Goal: Task Accomplishment & Management: Use online tool/utility

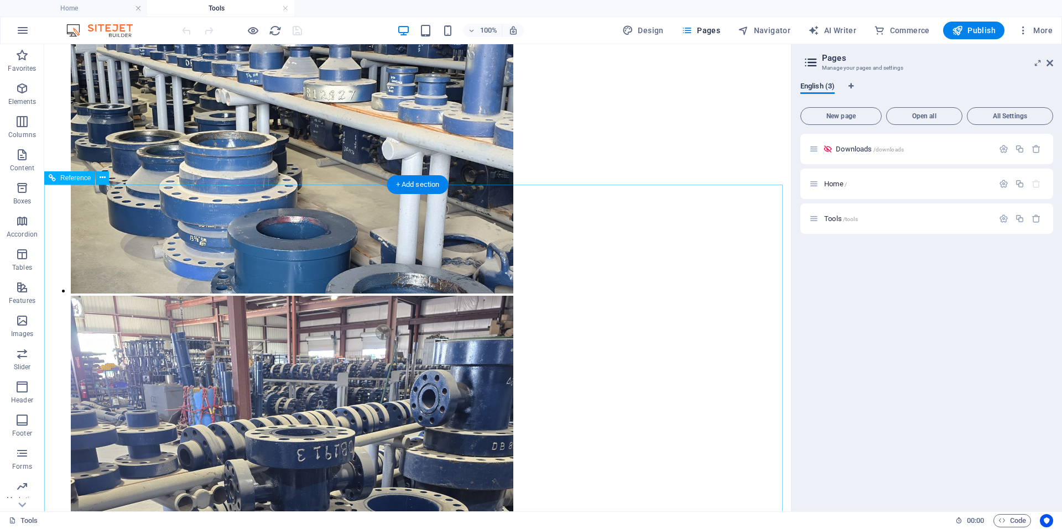
scroll to position [3425, 0]
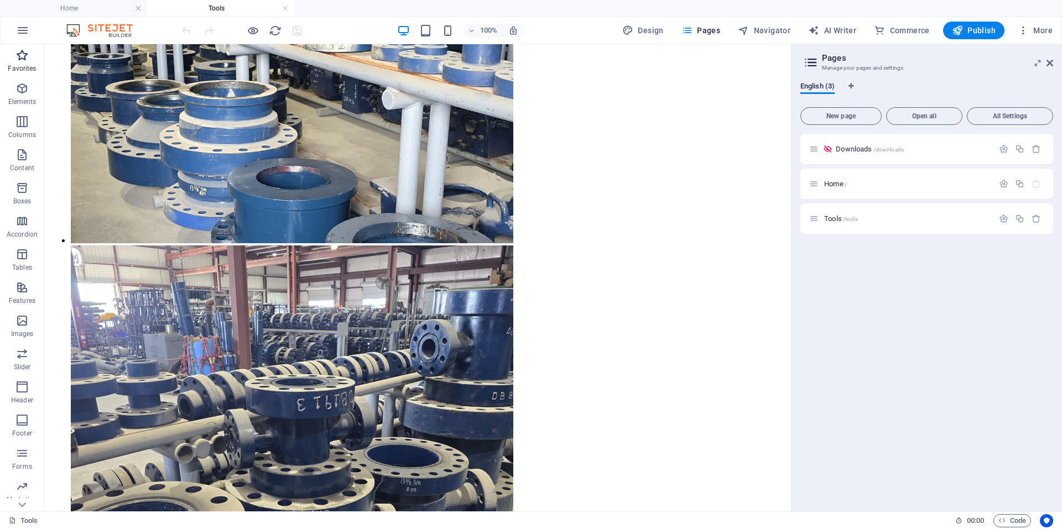
click at [33, 50] on span "Favorites" at bounding box center [22, 62] width 44 height 27
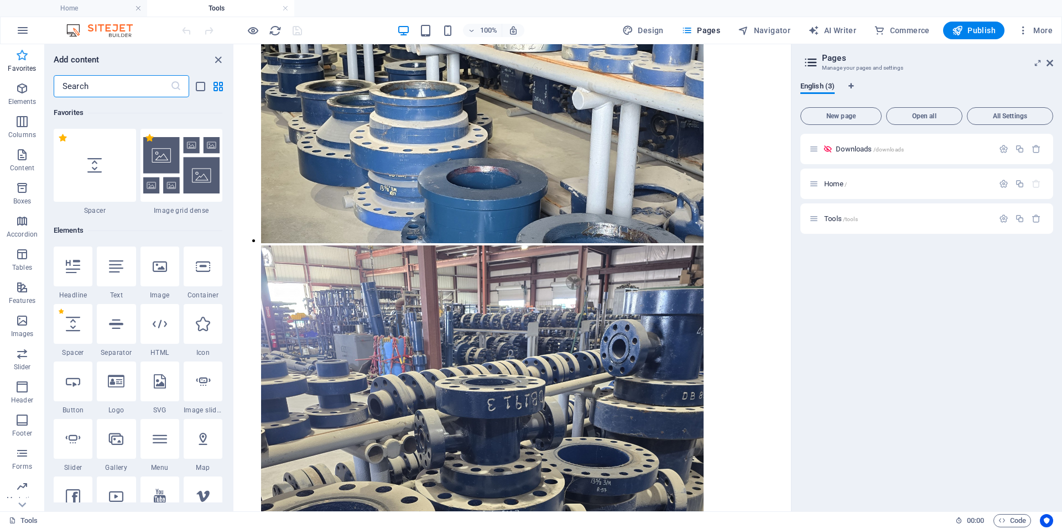
scroll to position [2569, 0]
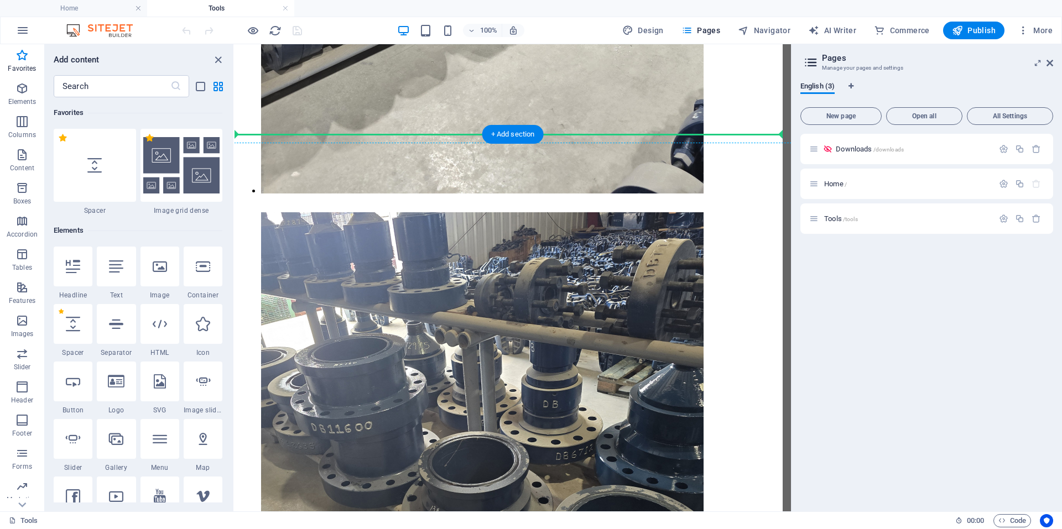
drag, startPoint x: 399, startPoint y: 209, endPoint x: 465, endPoint y: 132, distance: 101.6
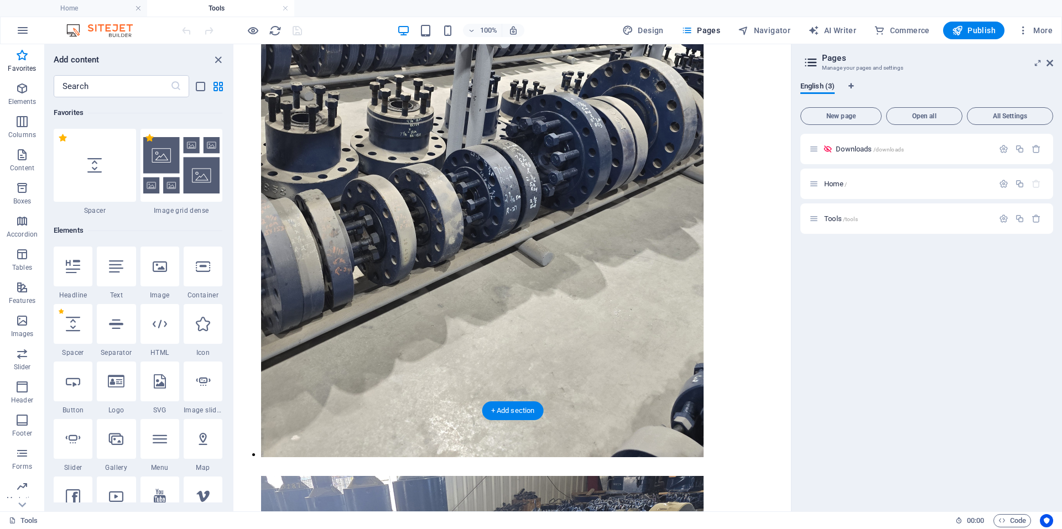
scroll to position [2292, 0]
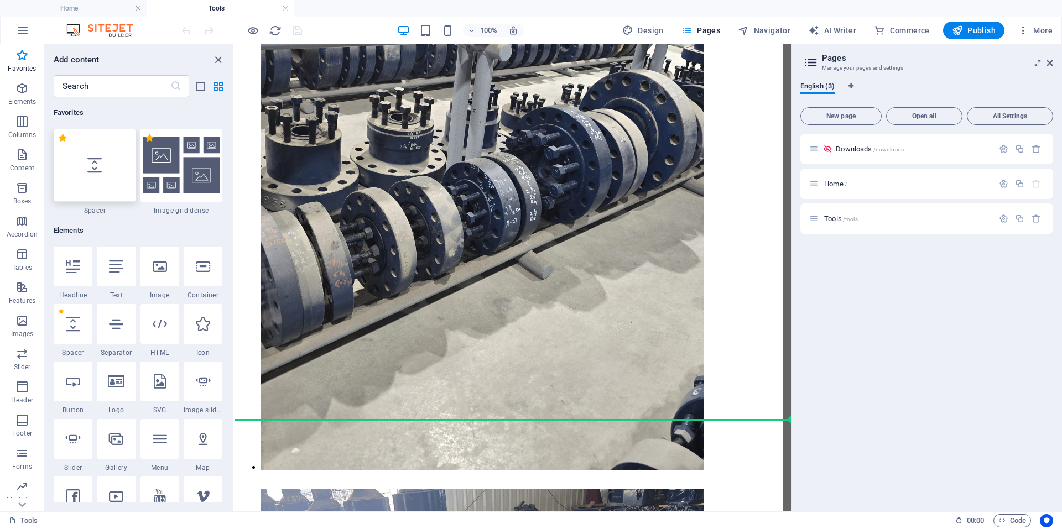
select select "px"
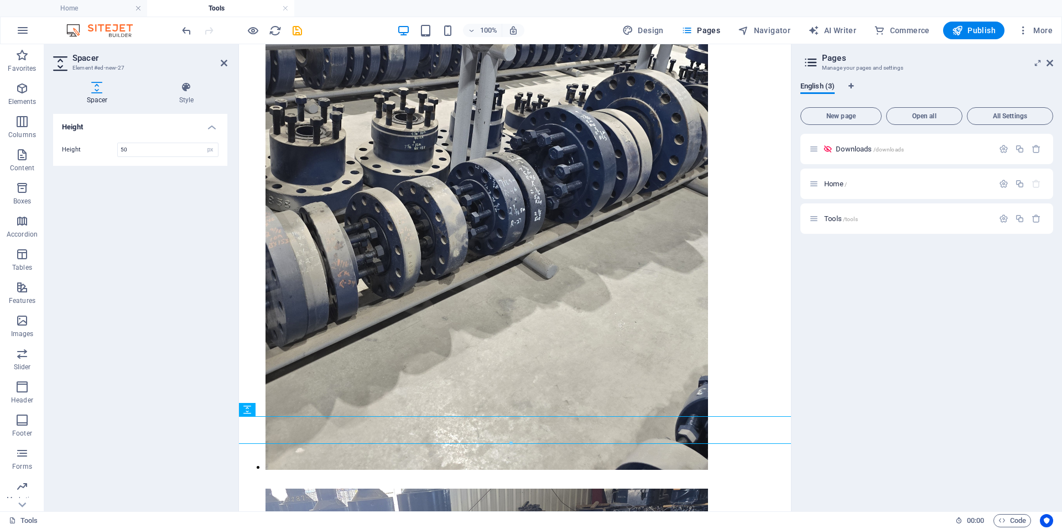
scroll to position [2275, 0]
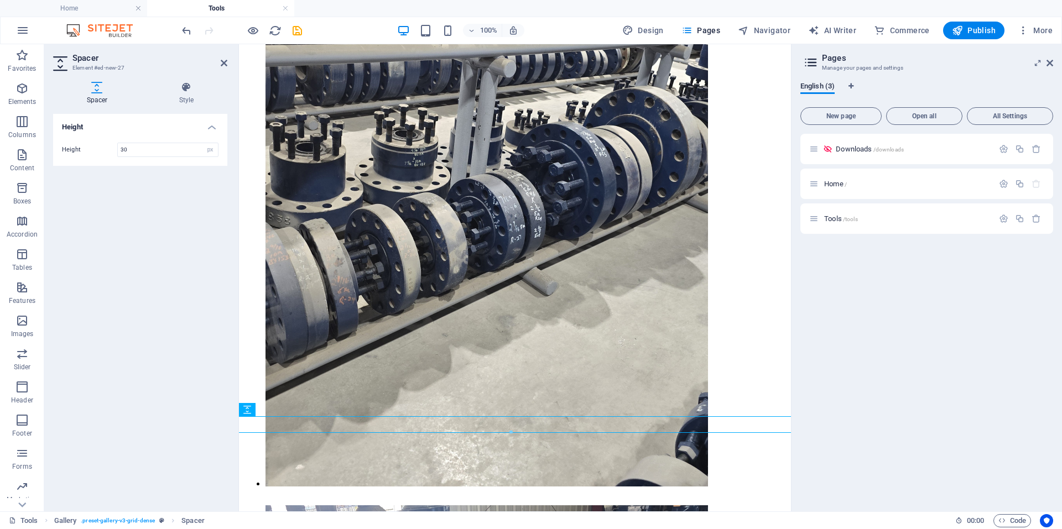
type input "30"
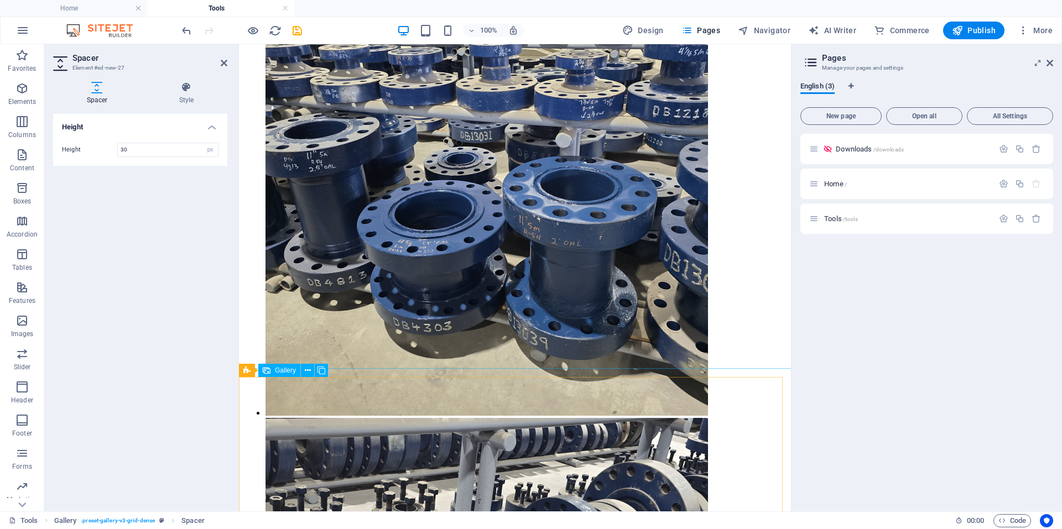
scroll to position [2289, 0]
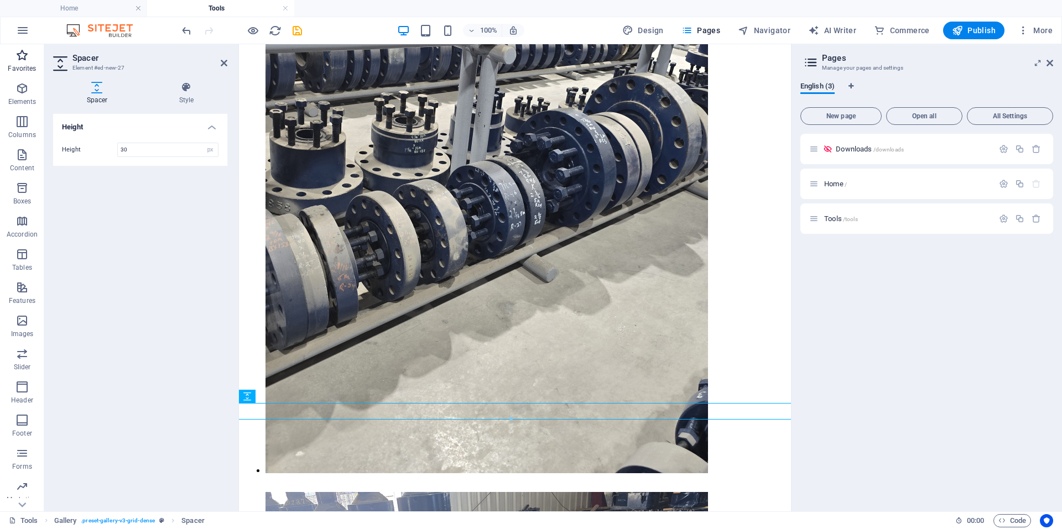
click at [14, 65] on p "Favorites" at bounding box center [22, 68] width 28 height 9
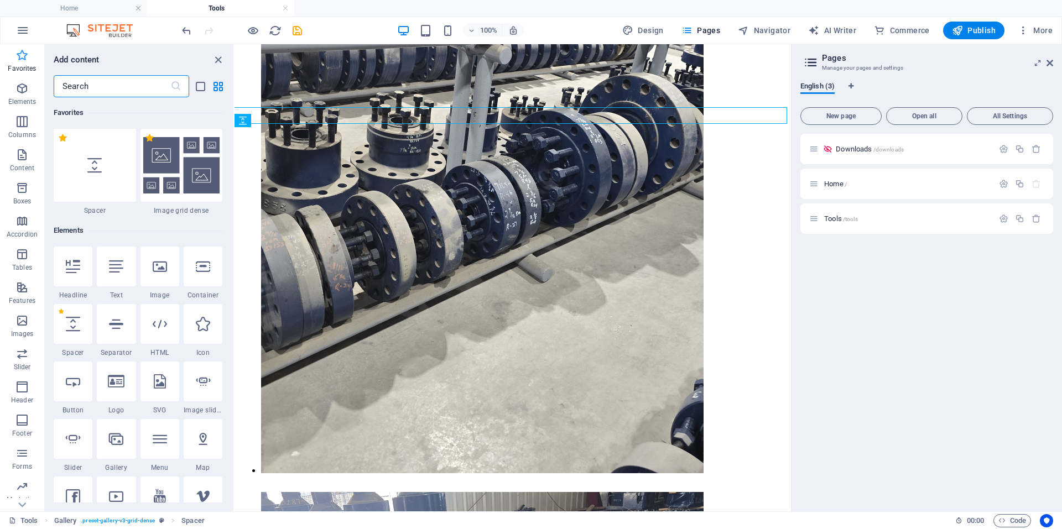
scroll to position [2585, 0]
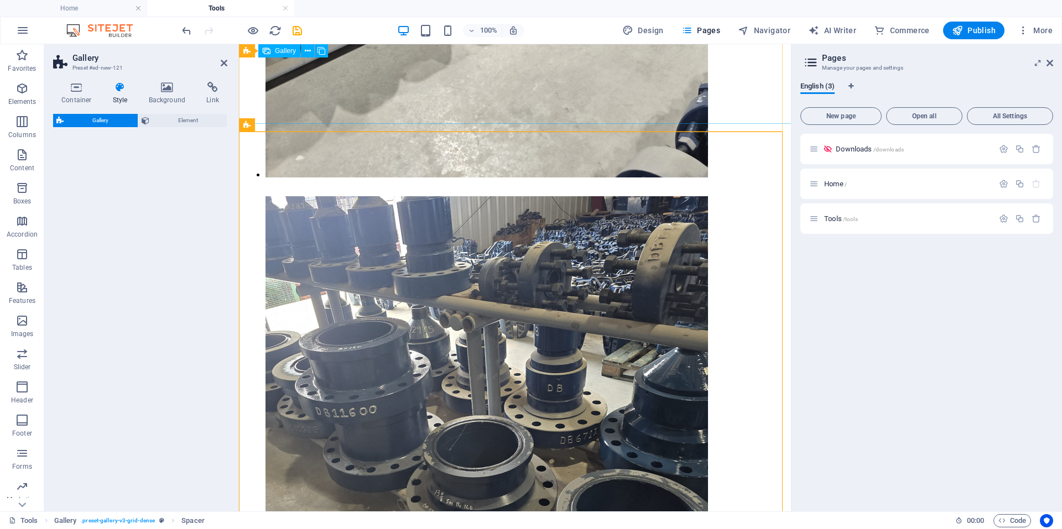
select select "rem"
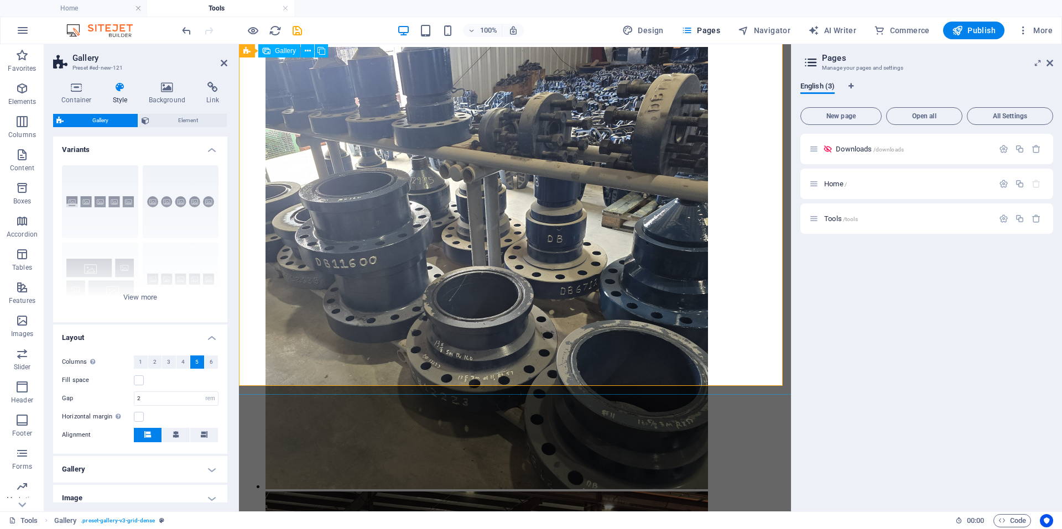
scroll to position [2457, 0]
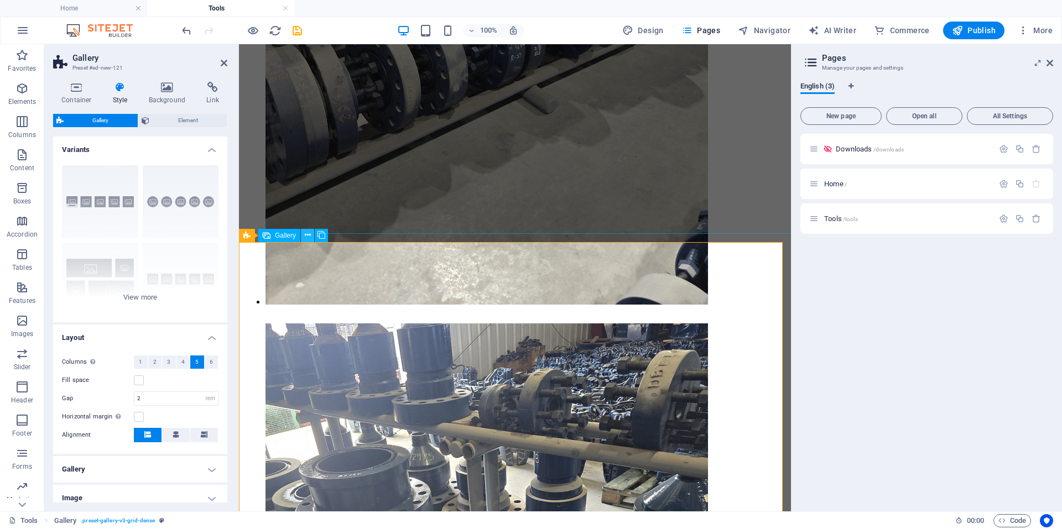
click at [309, 239] on icon at bounding box center [308, 236] width 6 height 12
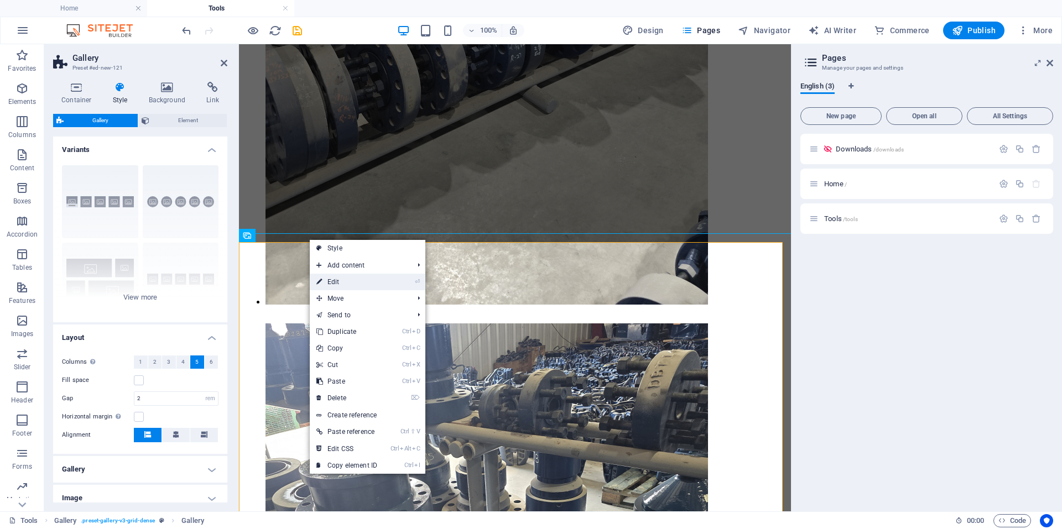
click at [330, 276] on link "⏎ Edit" at bounding box center [347, 282] width 74 height 17
select select "4"
select select "px"
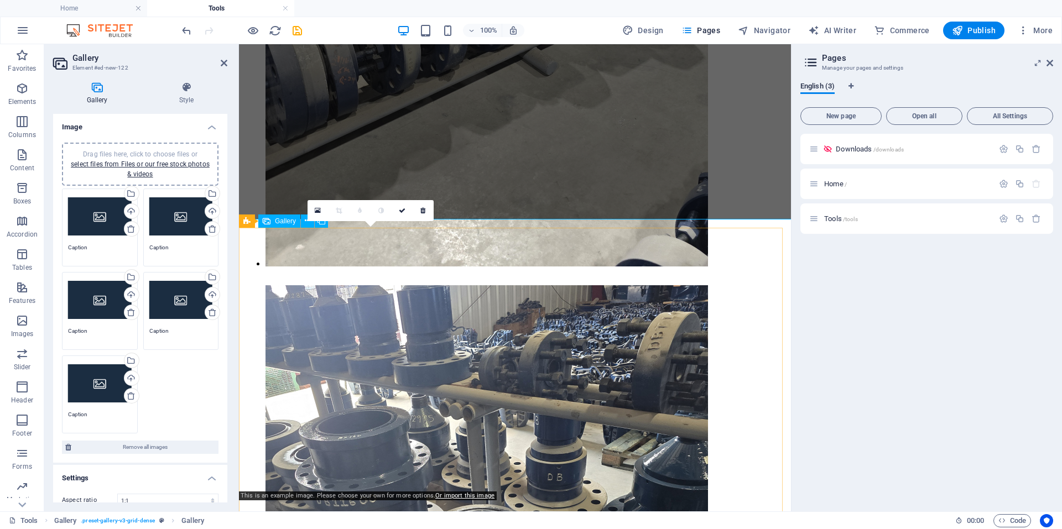
scroll to position [2513, 0]
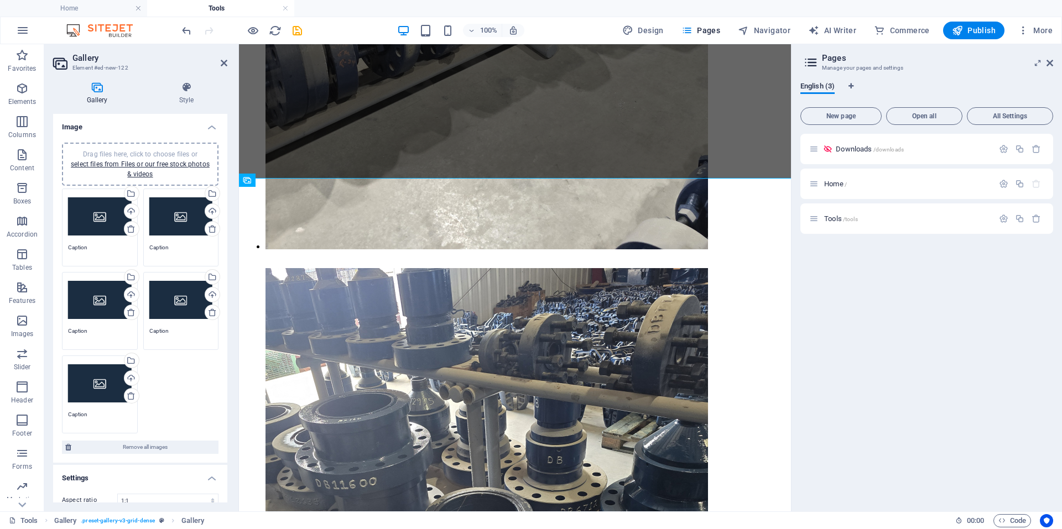
click at [148, 168] on div "Drag files here, click to choose files or select files from Files or our free s…" at bounding box center [140, 164] width 143 height 30
click at [101, 163] on link "select files from Files or our free stock photos & videos" at bounding box center [140, 169] width 139 height 18
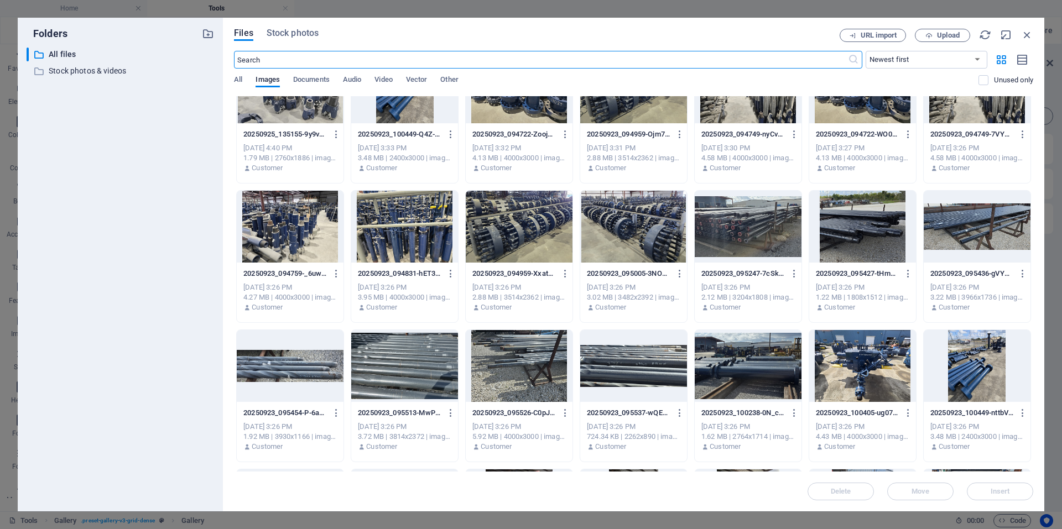
scroll to position [277, 0]
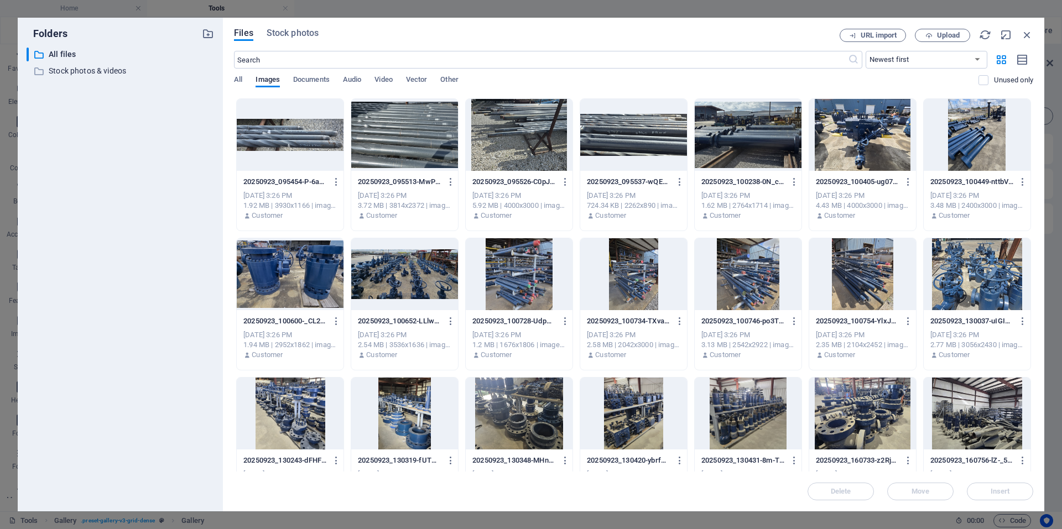
click at [510, 287] on div at bounding box center [519, 274] width 107 height 72
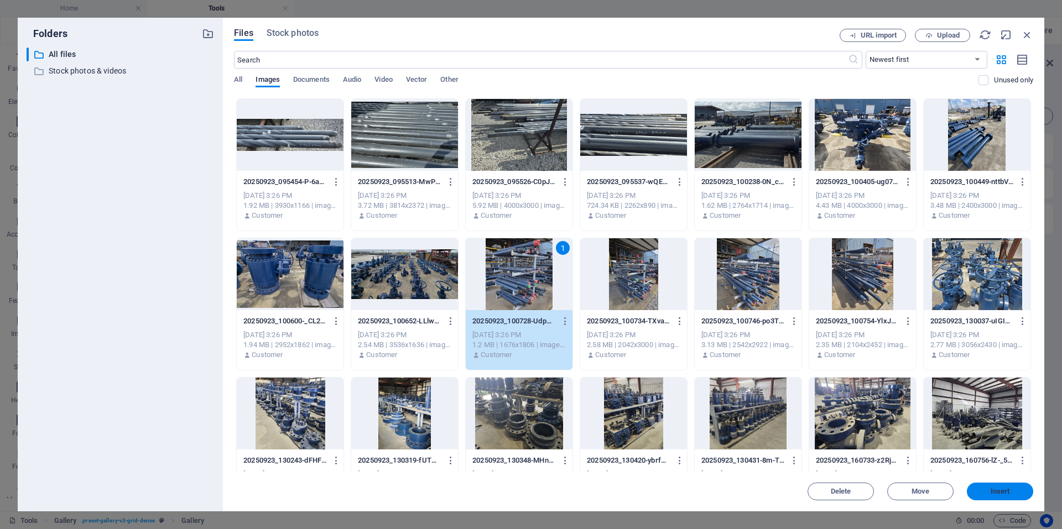
click at [995, 493] on span "Insert" at bounding box center [1000, 491] width 19 height 7
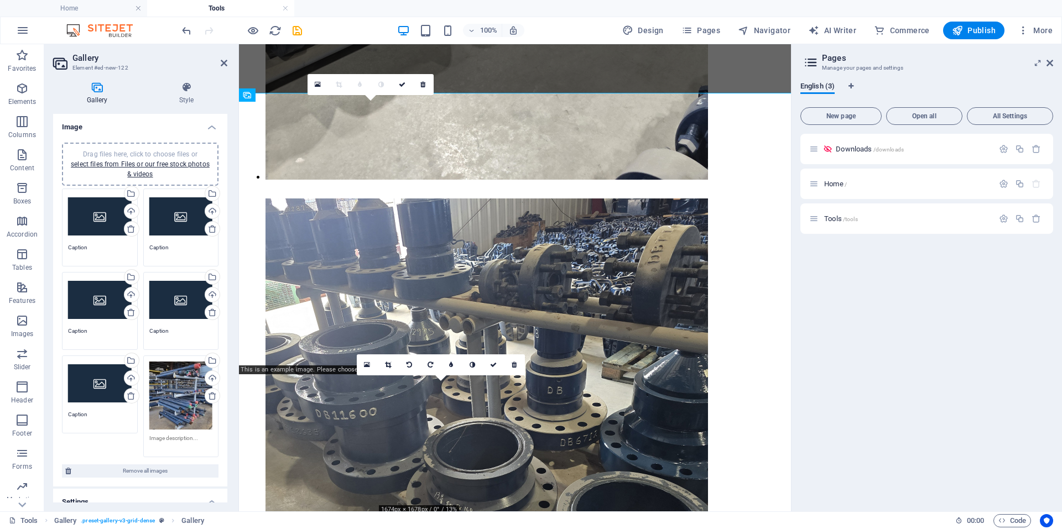
scroll to position [2623, 0]
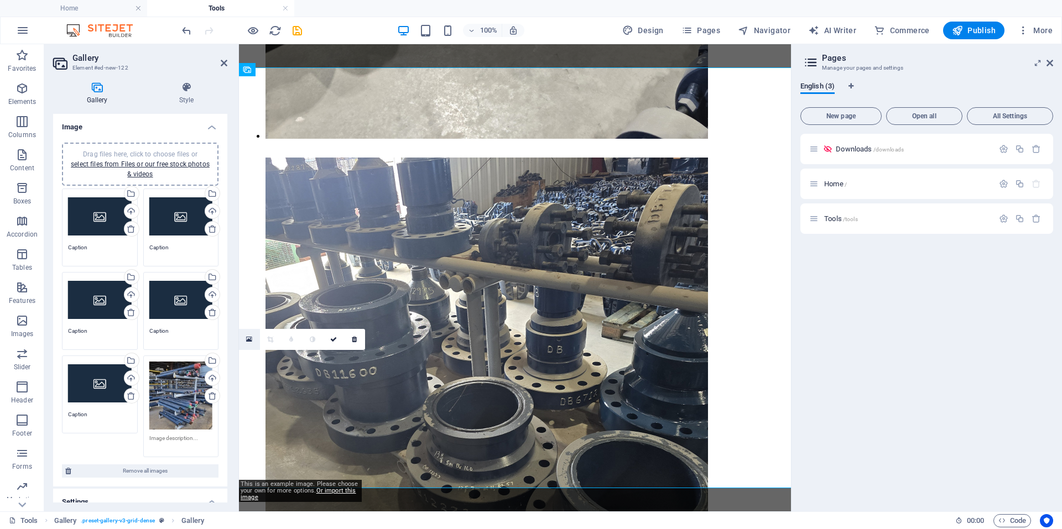
click at [246, 340] on link at bounding box center [249, 339] width 21 height 21
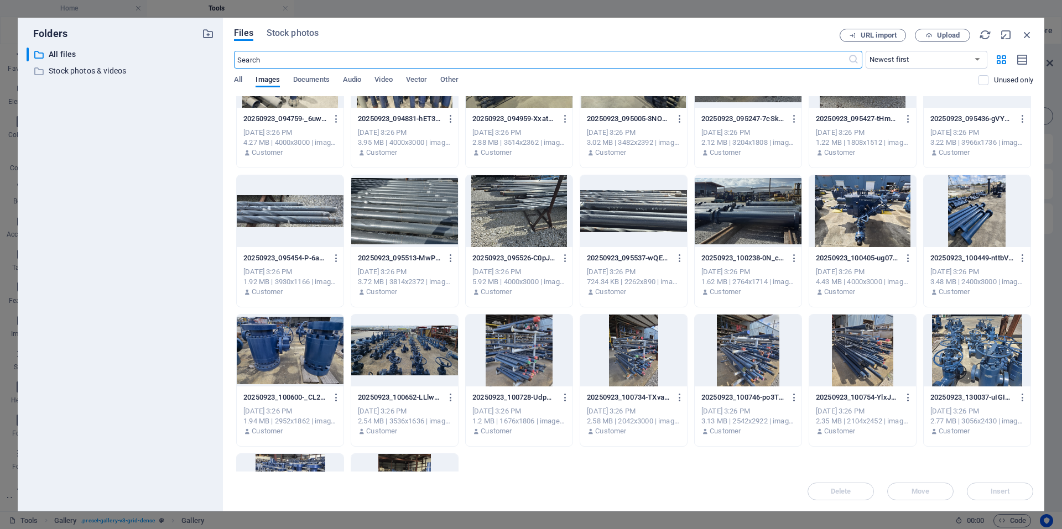
scroll to position [221, 0]
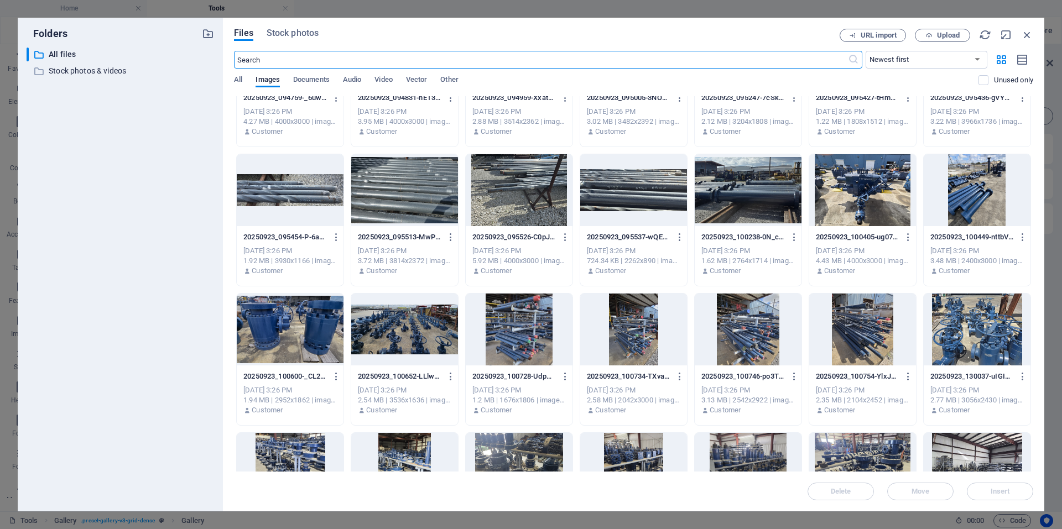
click at [635, 348] on div at bounding box center [633, 330] width 107 height 72
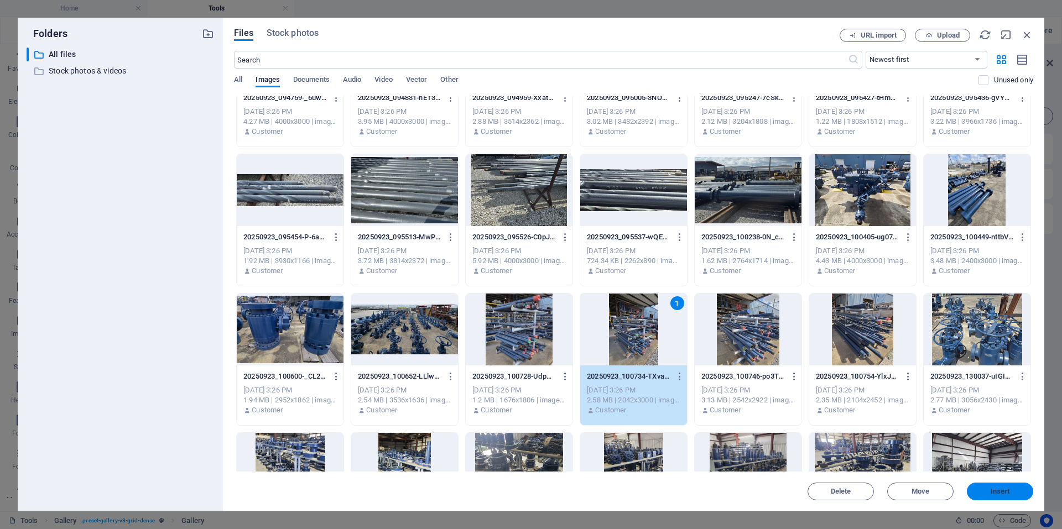
click at [1020, 495] on button "Insert" at bounding box center [1000, 492] width 66 height 18
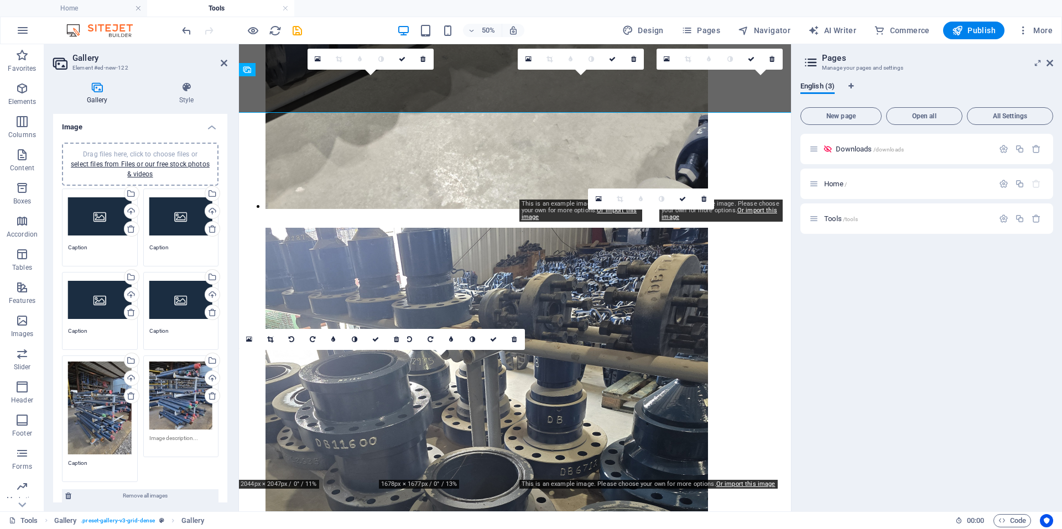
scroll to position [2623, 0]
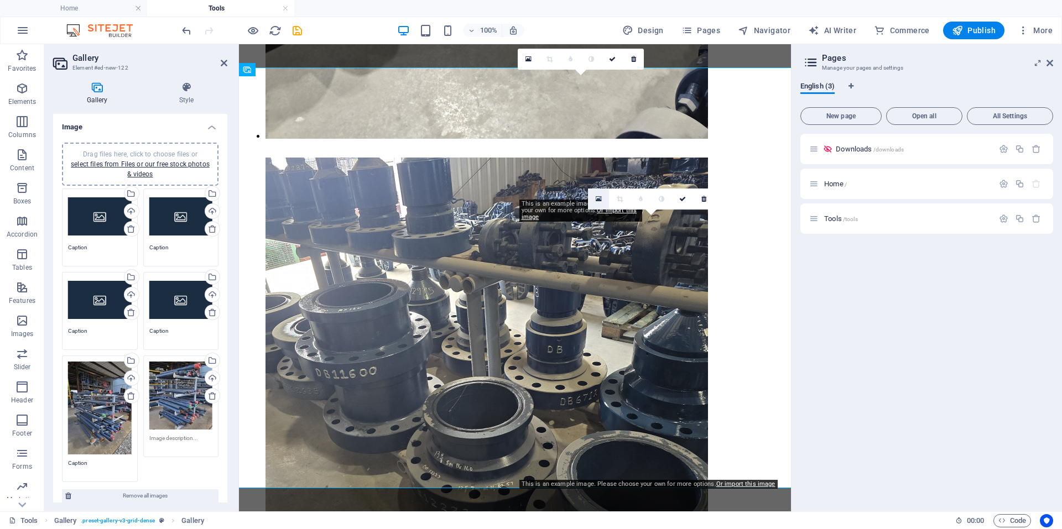
click at [591, 199] on link at bounding box center [598, 199] width 21 height 21
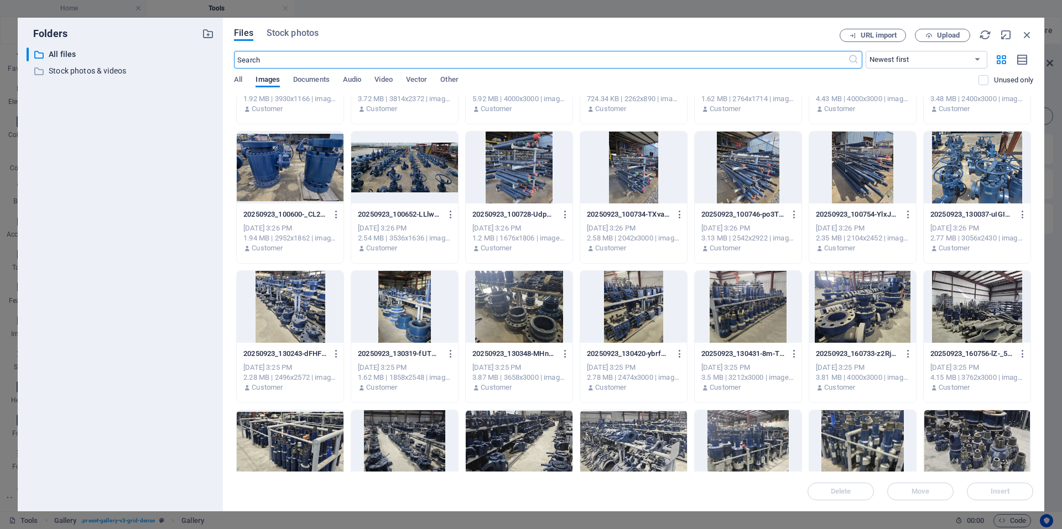
scroll to position [387, 0]
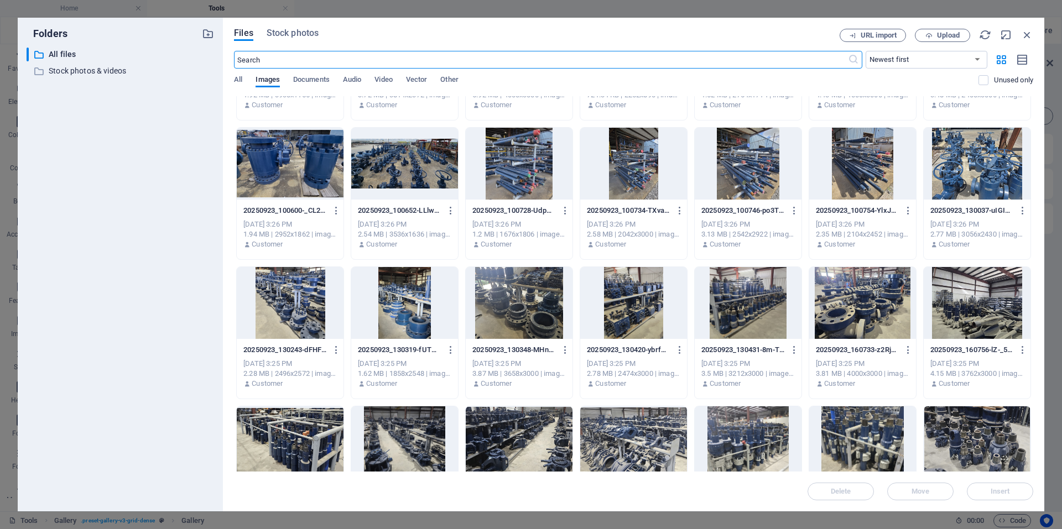
click at [746, 181] on div at bounding box center [748, 164] width 107 height 72
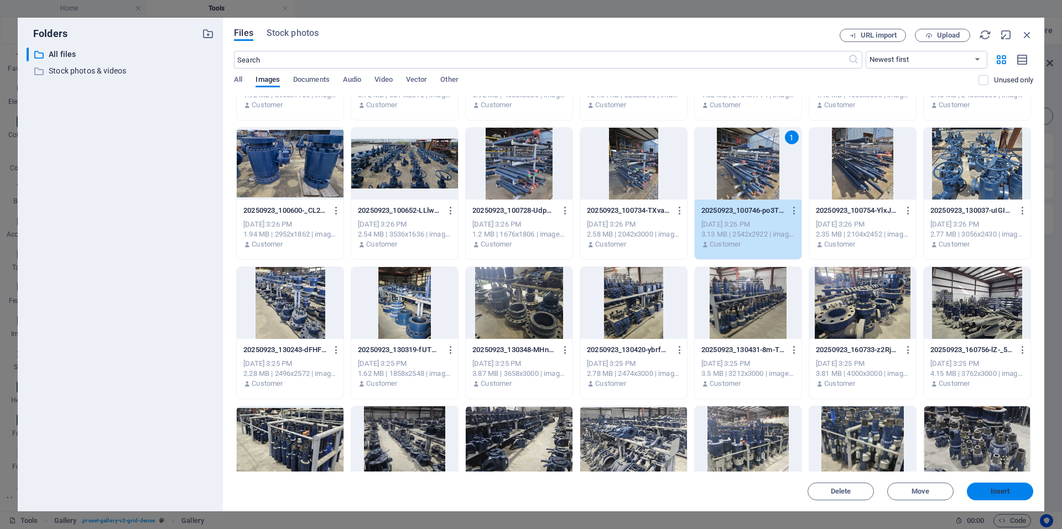
click at [994, 495] on span "Insert" at bounding box center [1000, 491] width 19 height 7
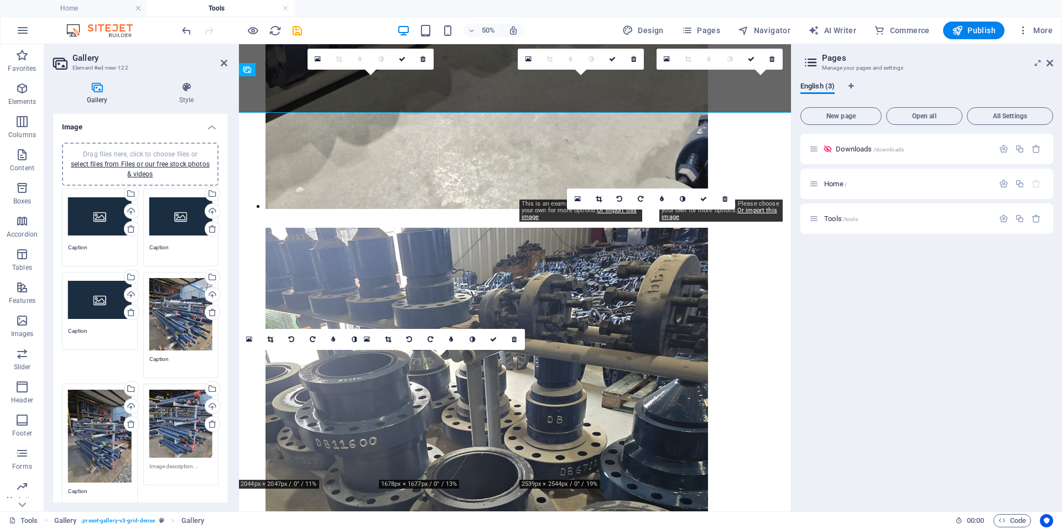
scroll to position [2623, 0]
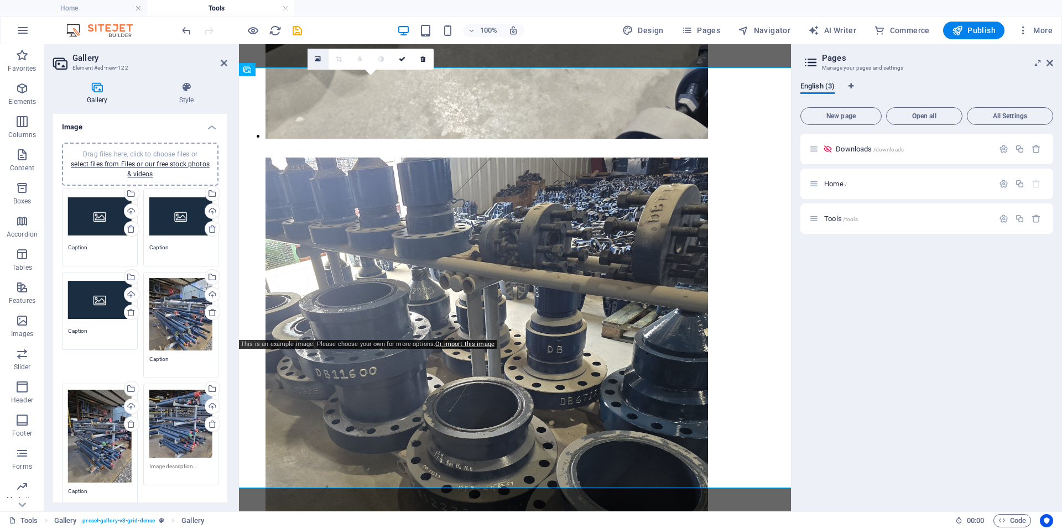
click at [319, 59] on icon at bounding box center [318, 59] width 6 height 8
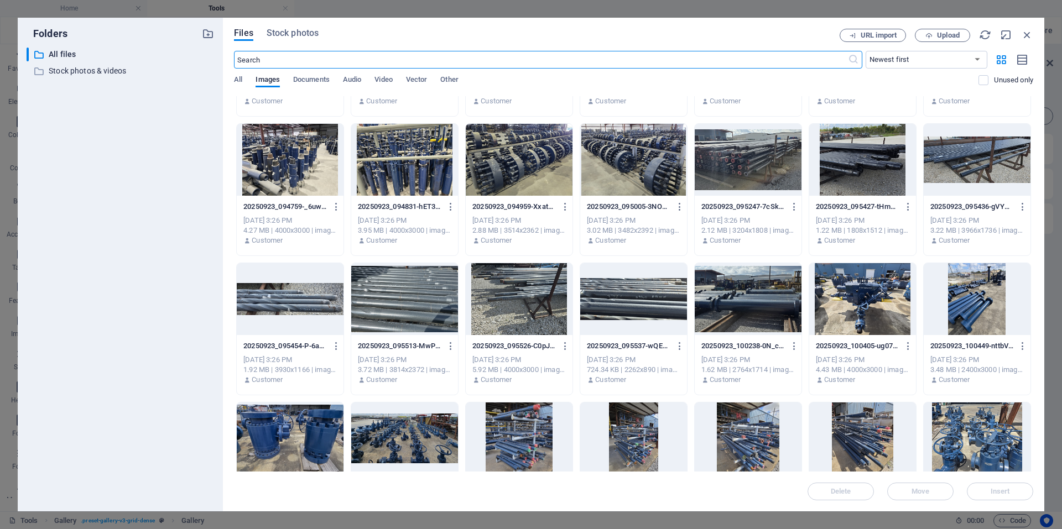
scroll to position [315, 0]
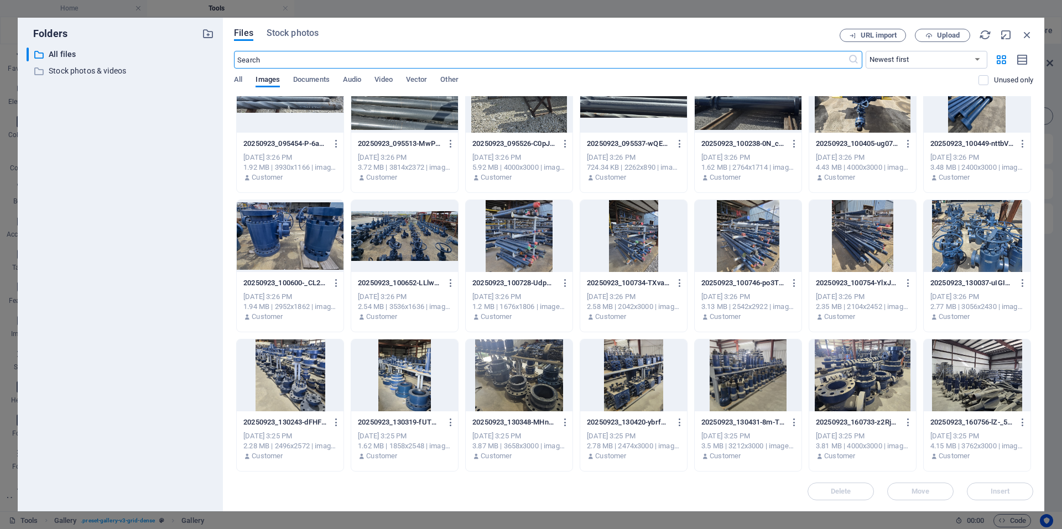
click at [845, 252] on div at bounding box center [862, 236] width 107 height 72
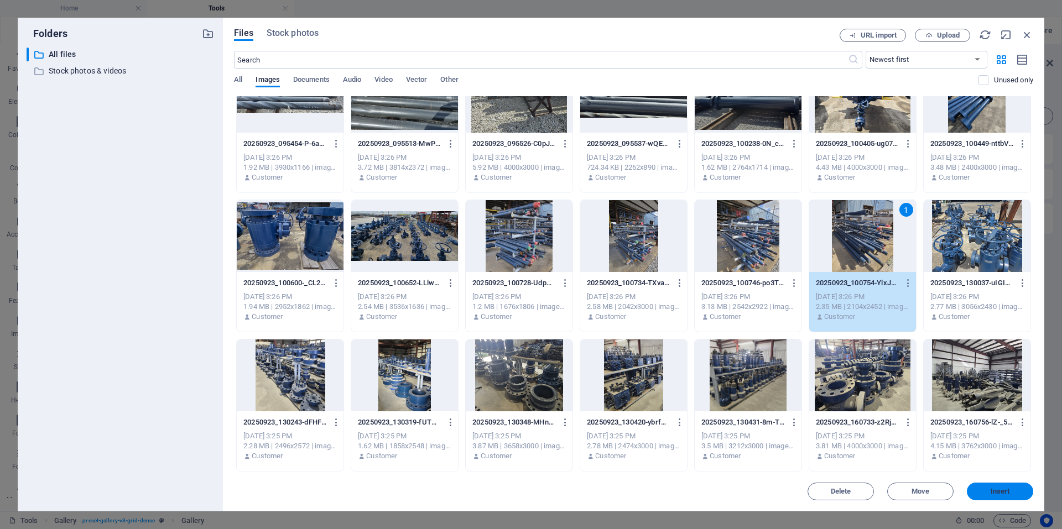
click at [997, 498] on button "Insert" at bounding box center [1000, 492] width 66 height 18
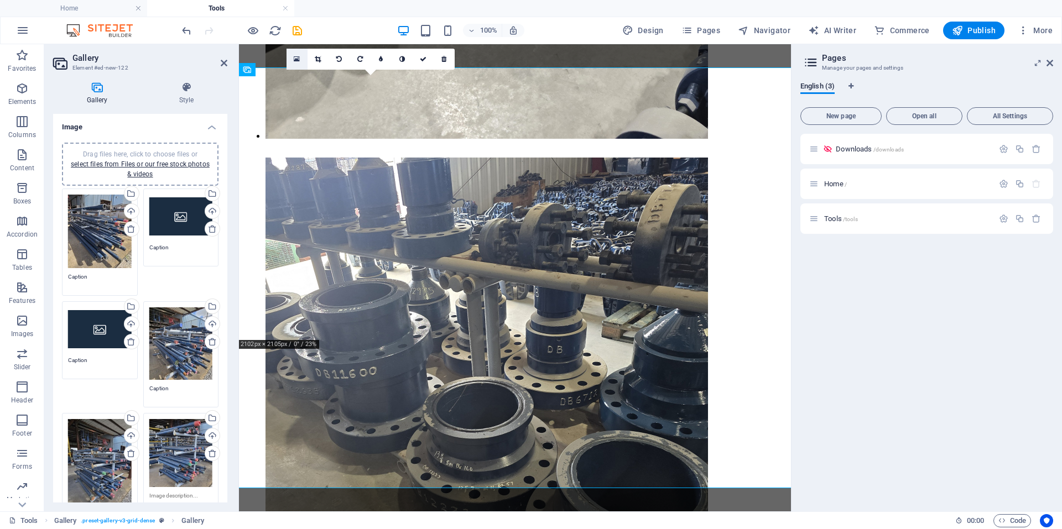
click at [294, 64] on link at bounding box center [297, 59] width 21 height 21
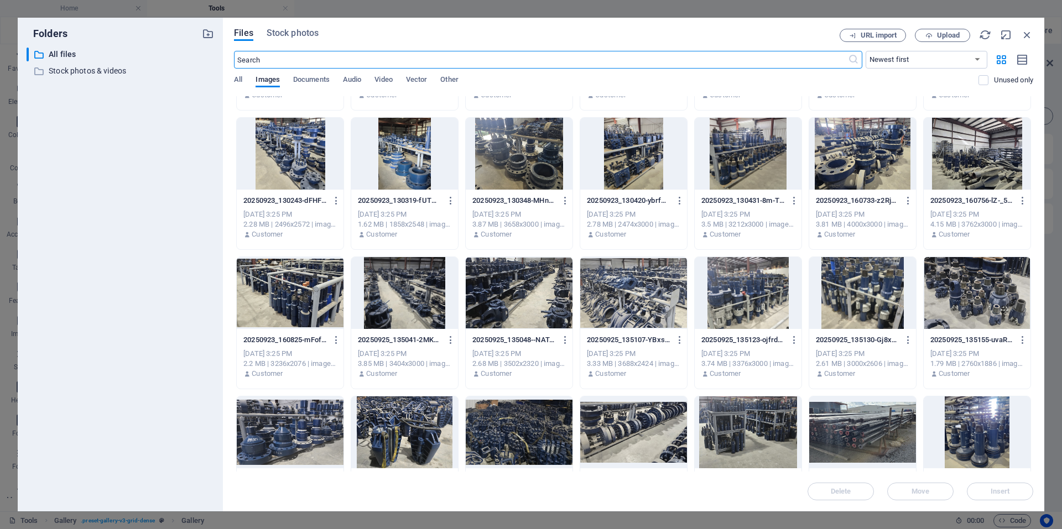
scroll to position [553, 0]
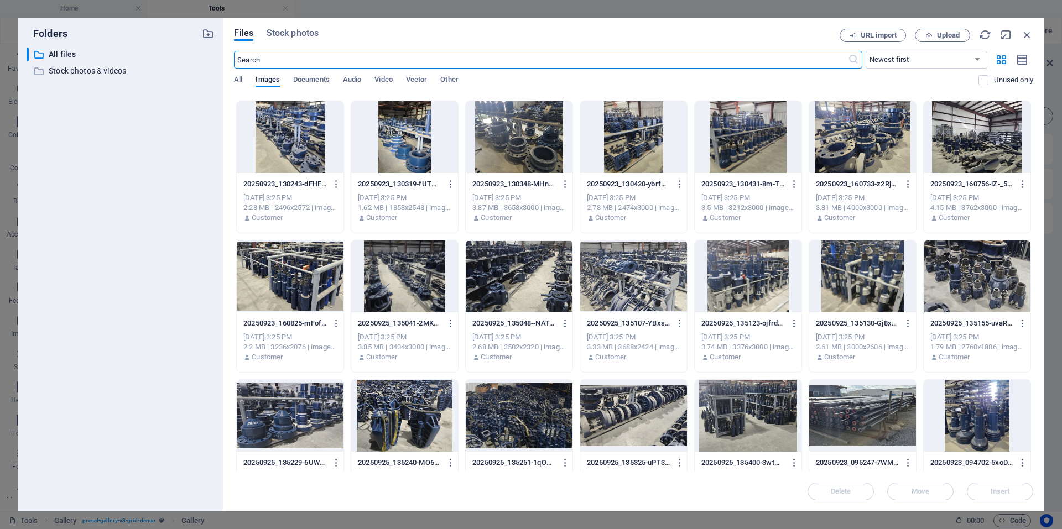
click at [740, 433] on div at bounding box center [748, 416] width 107 height 72
click at [997, 492] on span "Insert" at bounding box center [1000, 491] width 19 height 7
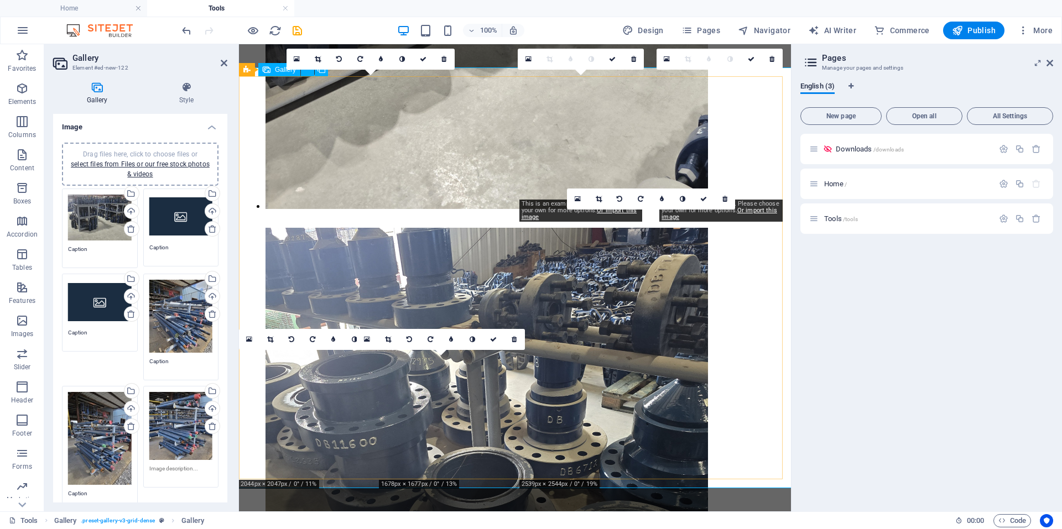
scroll to position [2623, 0]
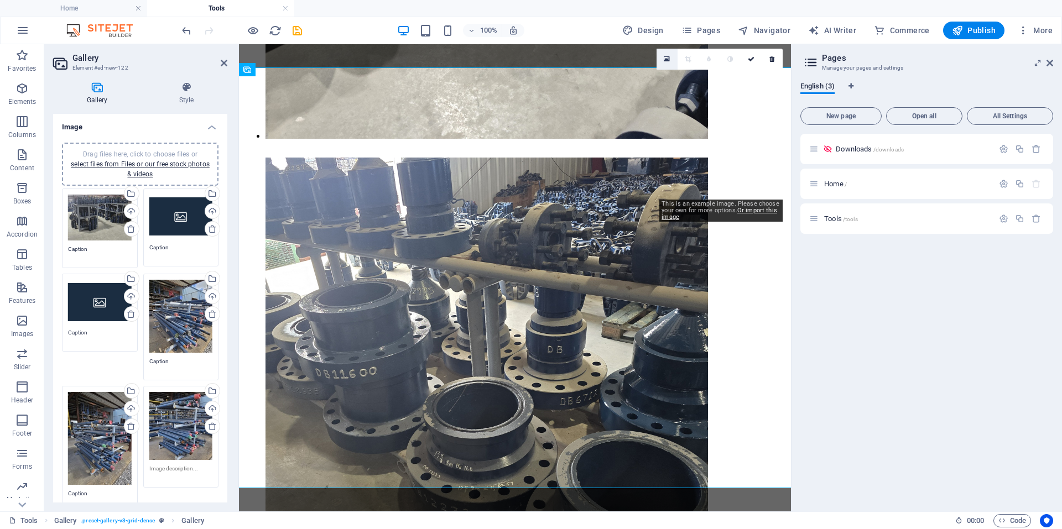
click at [666, 61] on icon at bounding box center [667, 59] width 6 height 8
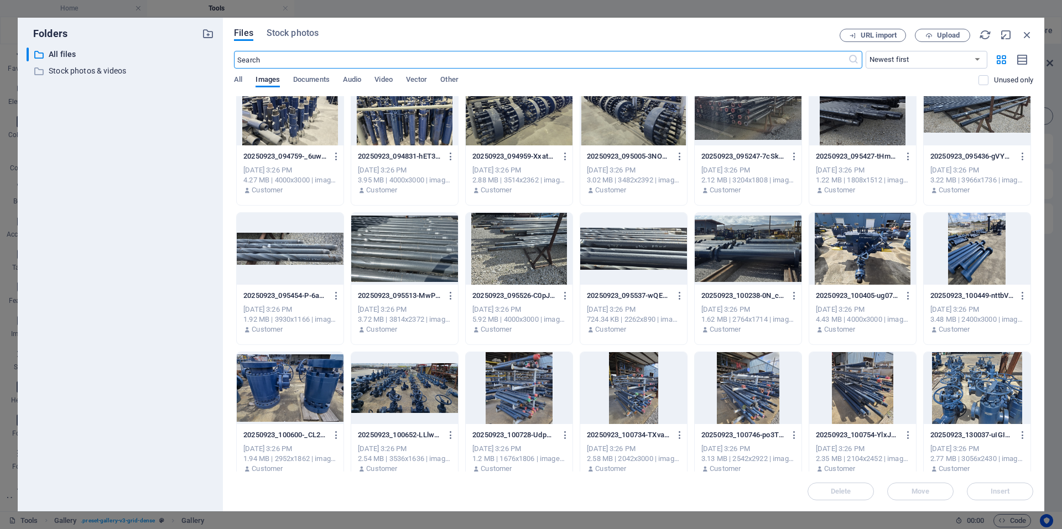
scroll to position [315, 0]
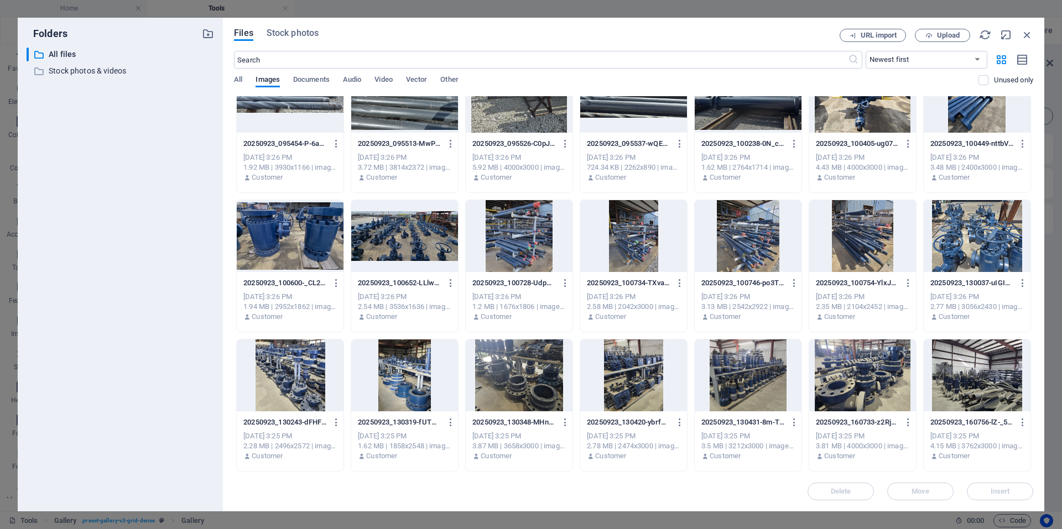
click at [866, 242] on div at bounding box center [862, 236] width 107 height 72
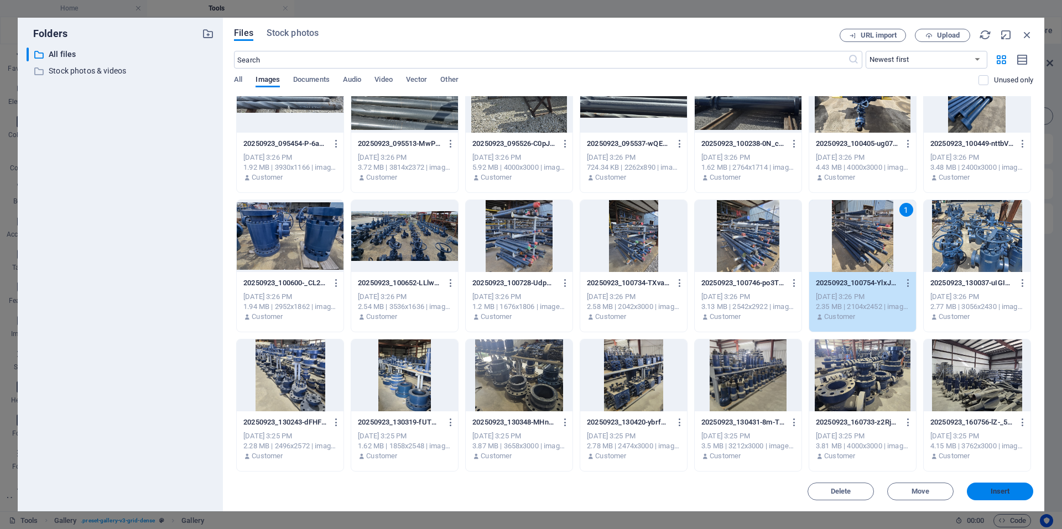
click at [997, 488] on span "Insert" at bounding box center [1000, 491] width 19 height 7
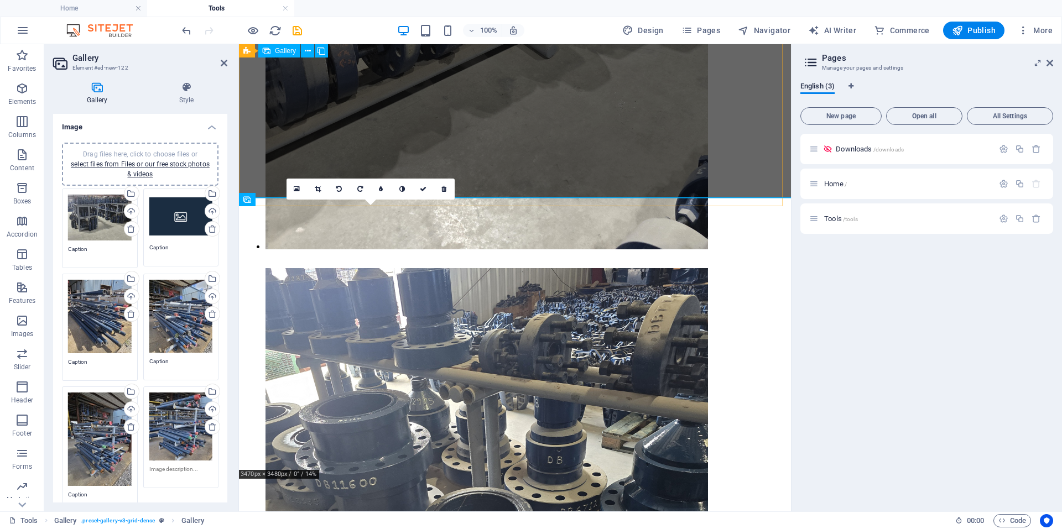
scroll to position [2291, 0]
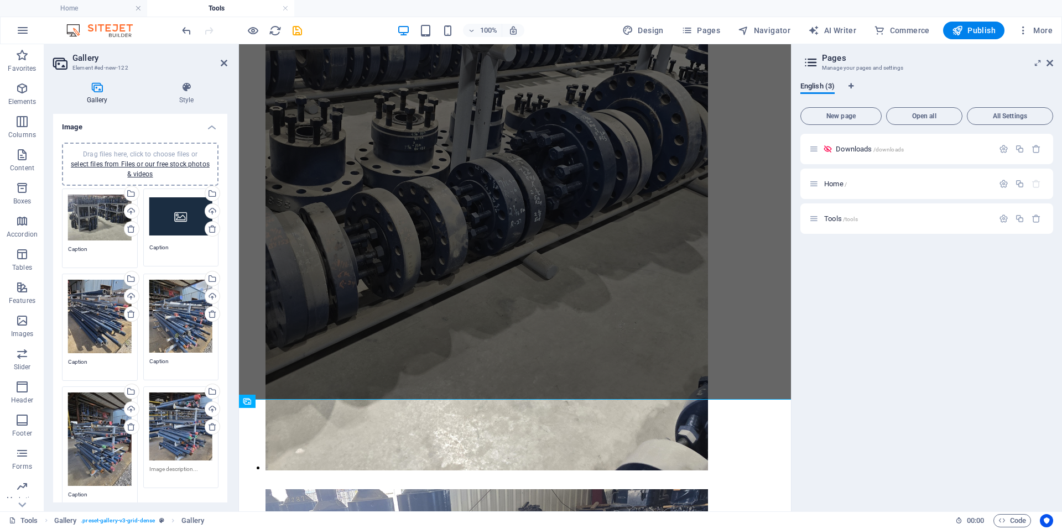
click at [289, 32] on div at bounding box center [242, 31] width 124 height 18
click at [294, 30] on icon "save" at bounding box center [297, 30] width 13 height 13
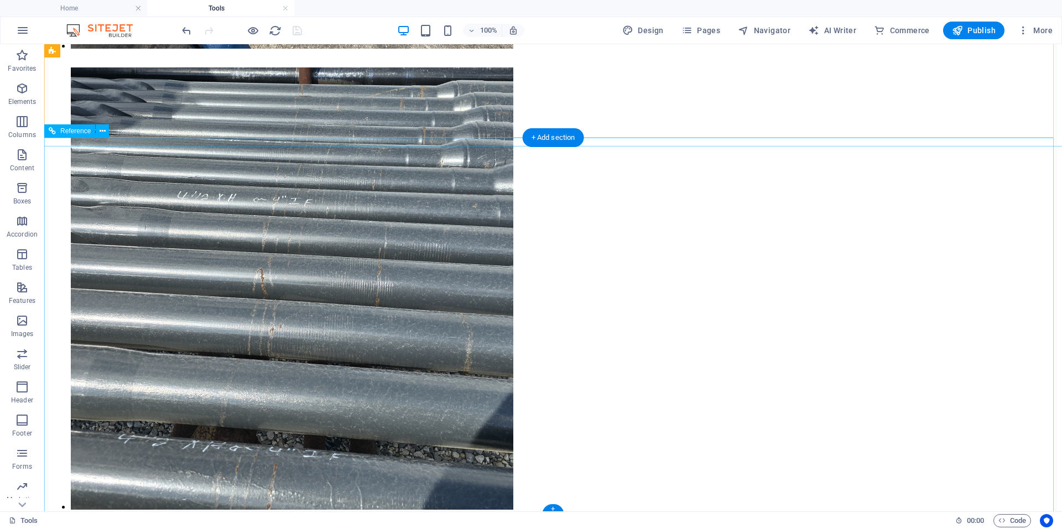
scroll to position [5414, 0]
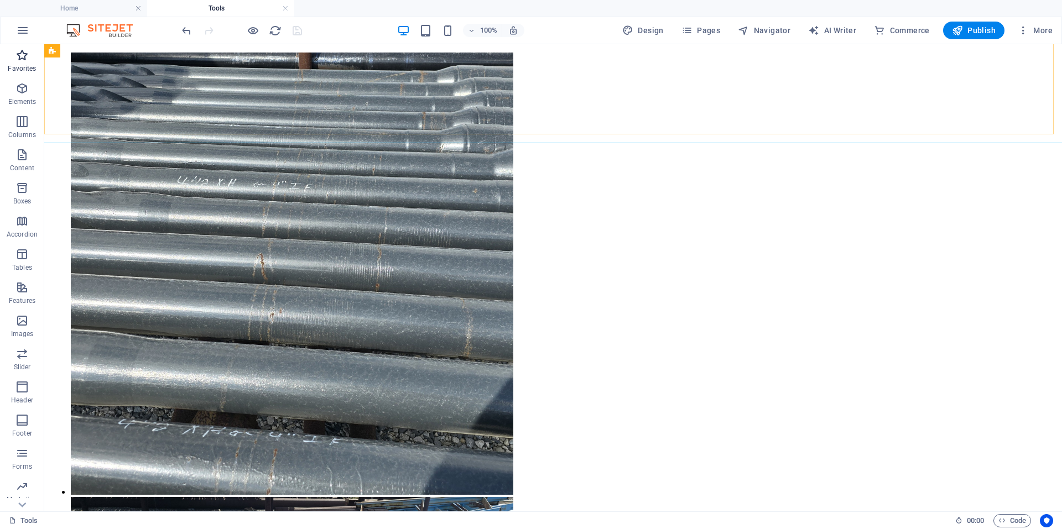
click at [35, 60] on span "Favorites" at bounding box center [22, 62] width 44 height 27
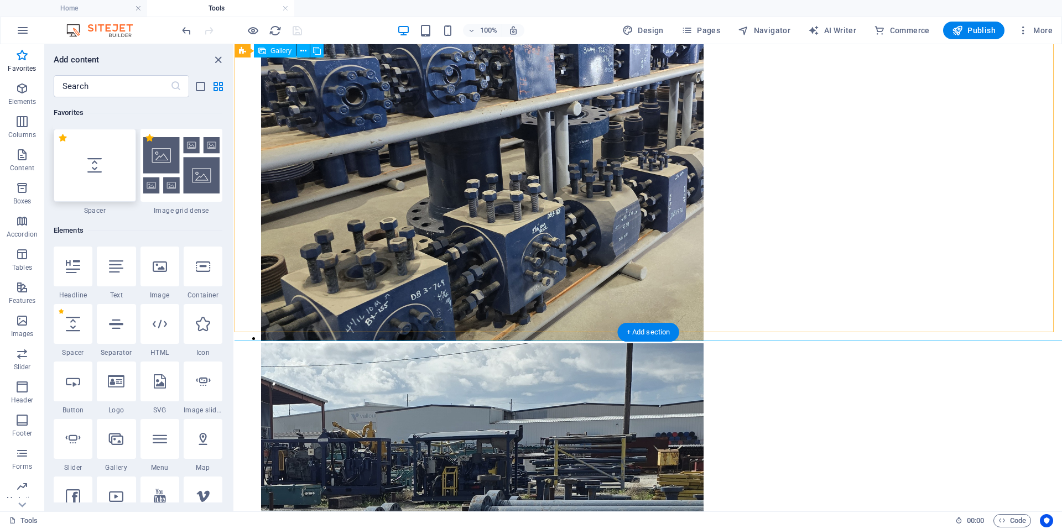
scroll to position [4193, 0]
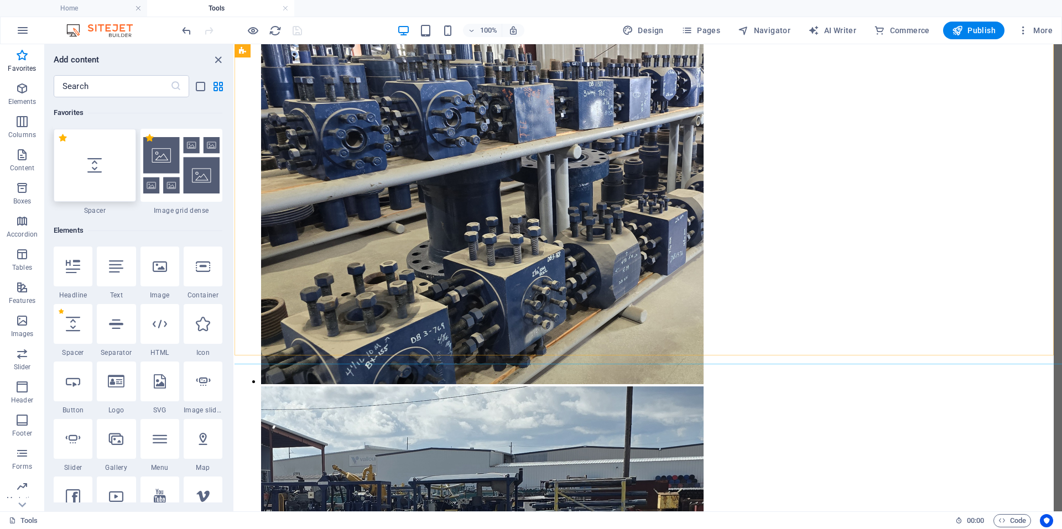
select select "px"
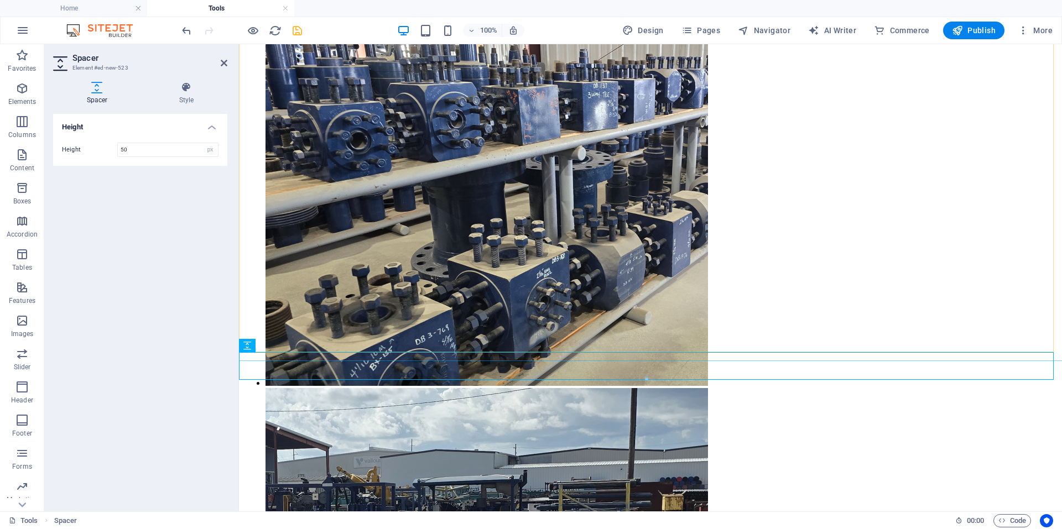
scroll to position [4174, 0]
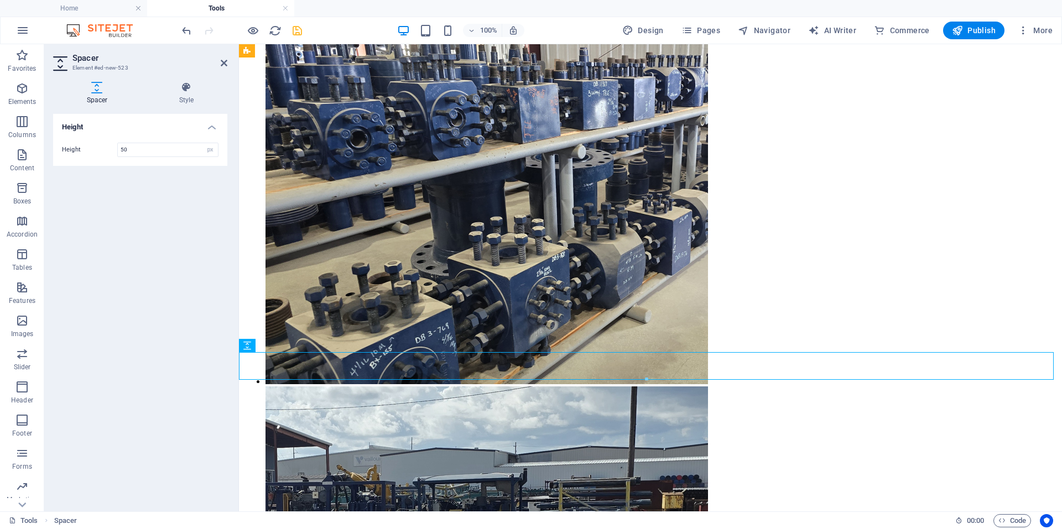
click at [159, 158] on div "Height 50 px rem vh vw" at bounding box center [140, 150] width 174 height 32
click at [167, 144] on input "50" at bounding box center [168, 149] width 100 height 13
type input "30"
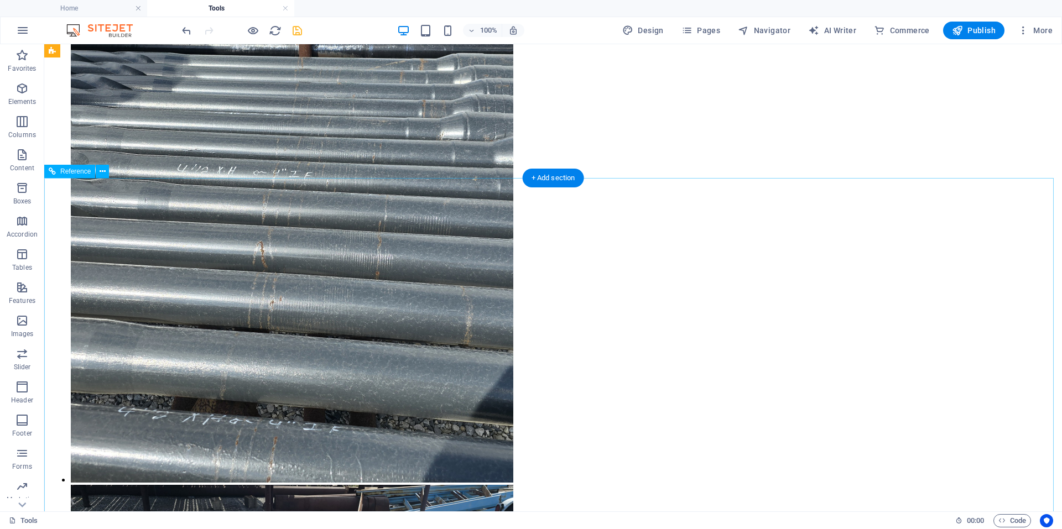
scroll to position [5430, 0]
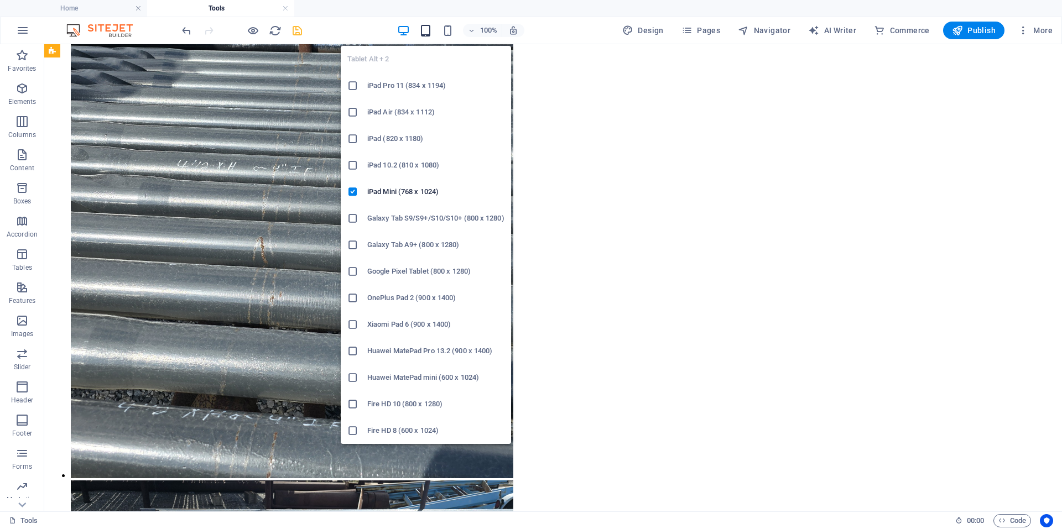
click at [422, 34] on icon "button" at bounding box center [425, 30] width 13 height 13
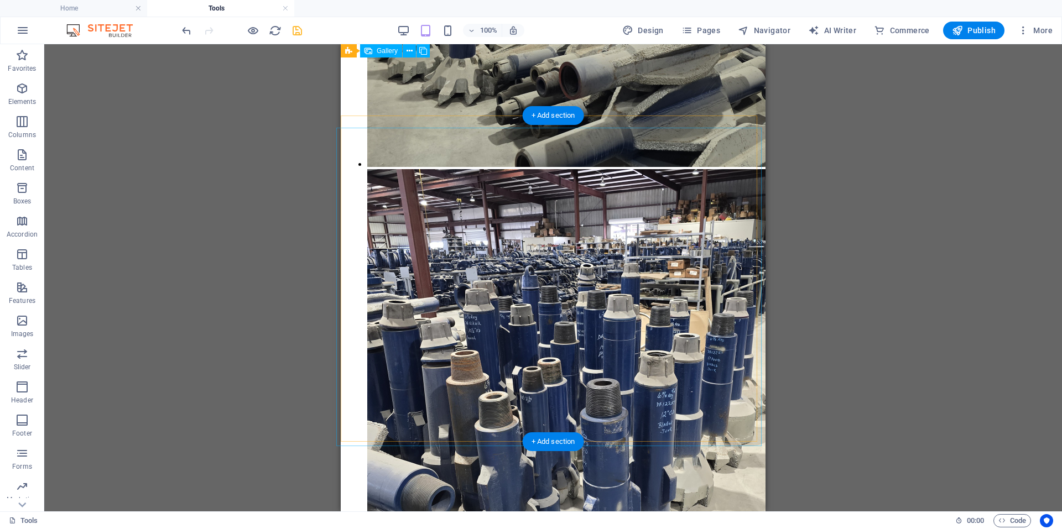
scroll to position [368, 0]
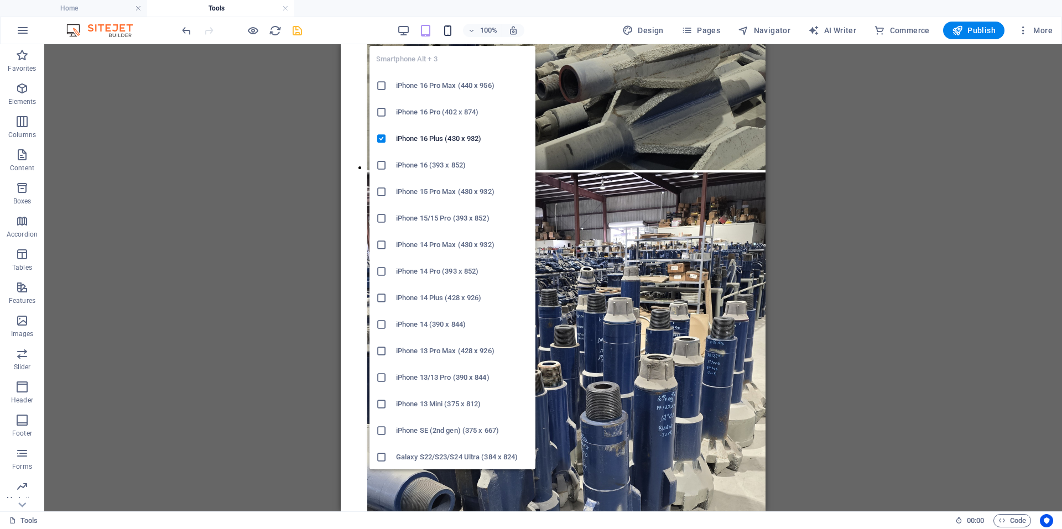
click at [453, 37] on icon "button" at bounding box center [447, 30] width 13 height 13
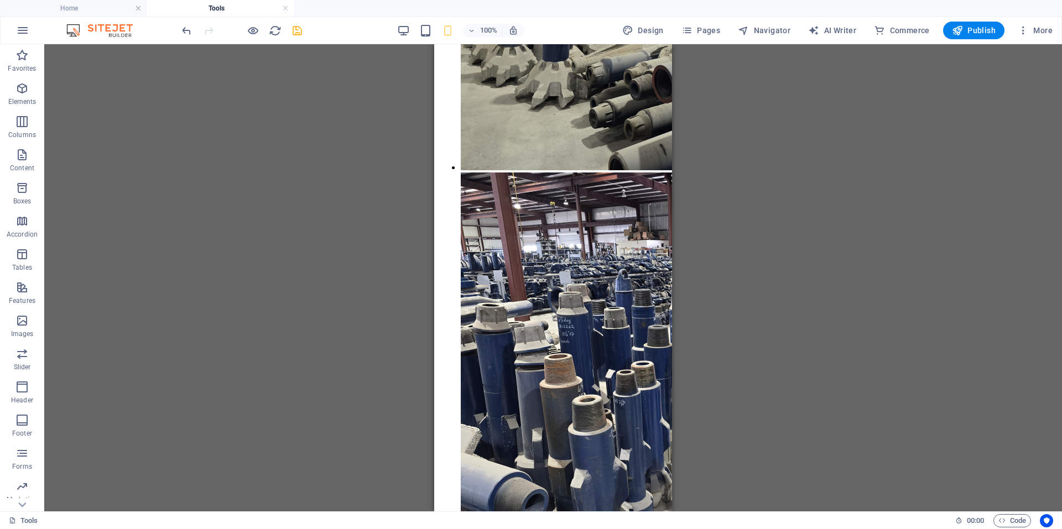
click at [839, 200] on div "H2 Container Gallery Gallery Gallery Gallery Gallery Gallery Gallery Gallery Ga…" at bounding box center [553, 277] width 1018 height 467
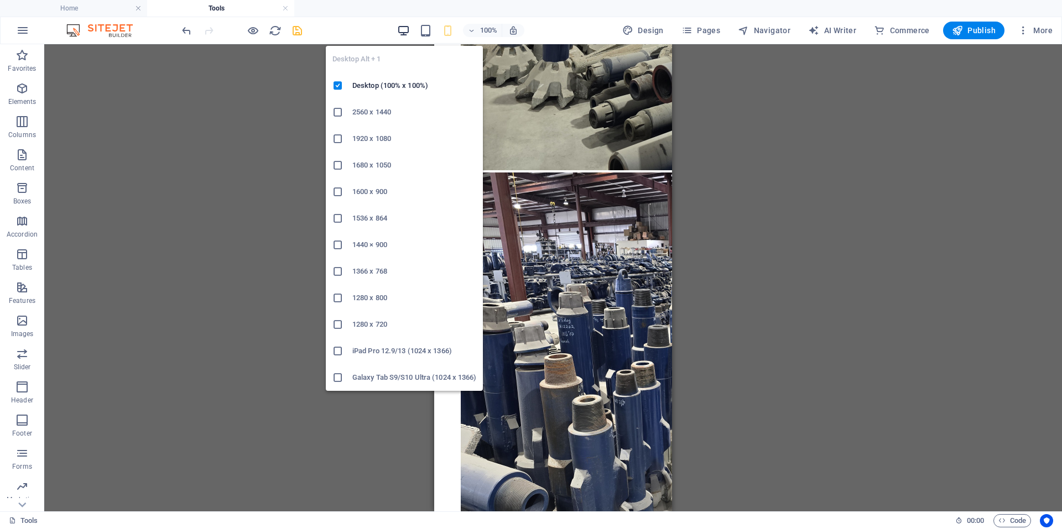
click at [401, 29] on icon "button" at bounding box center [403, 30] width 13 height 13
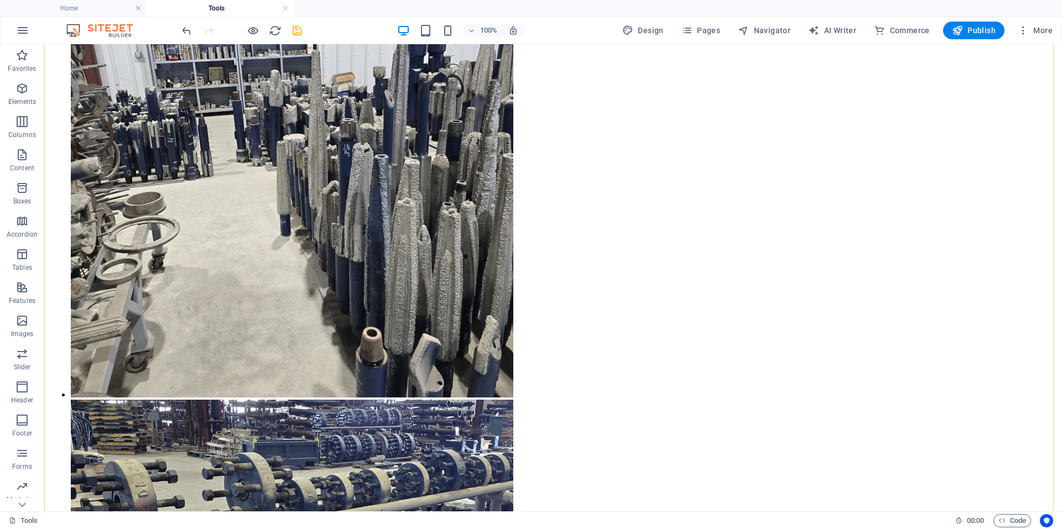
scroll to position [1032, 0]
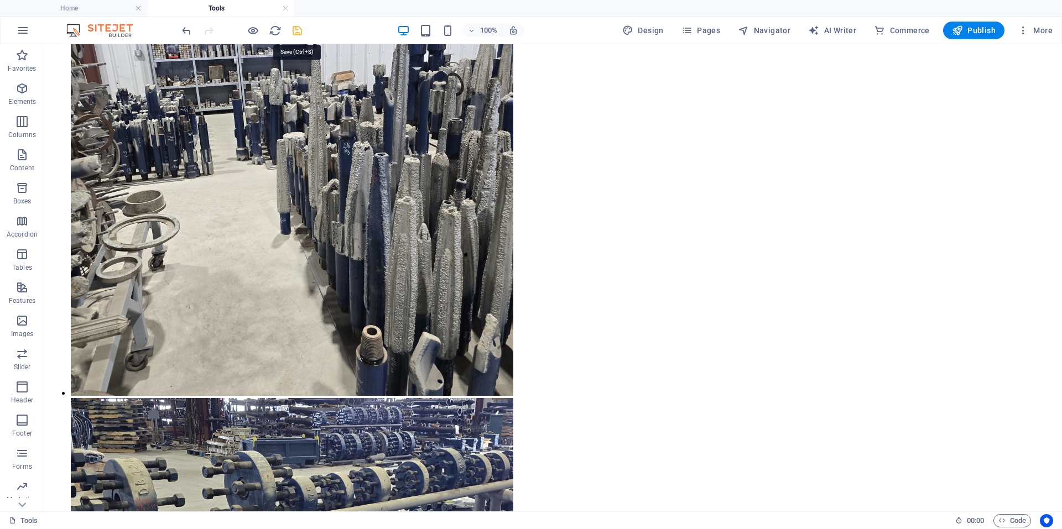
click at [303, 32] on icon "save" at bounding box center [297, 30] width 13 height 13
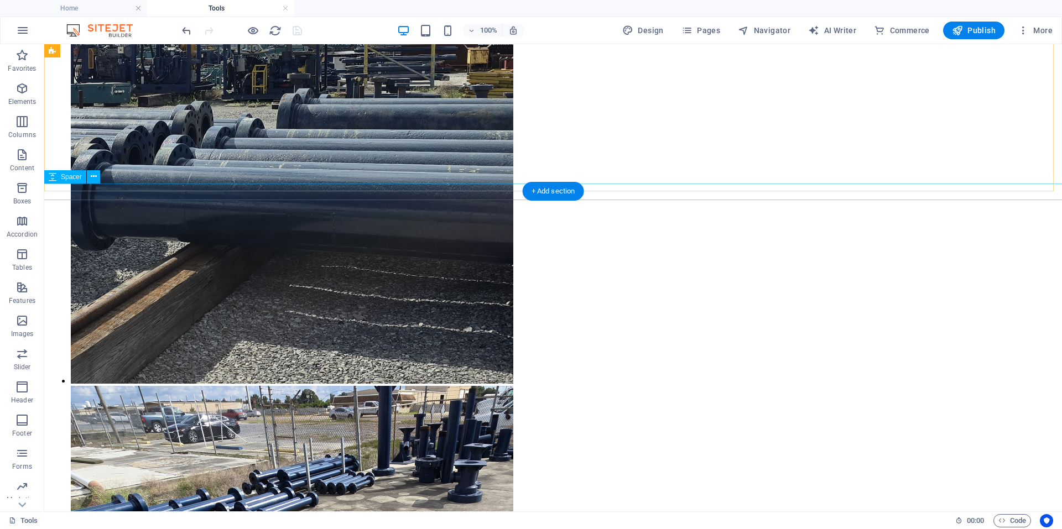
scroll to position [4601, 0]
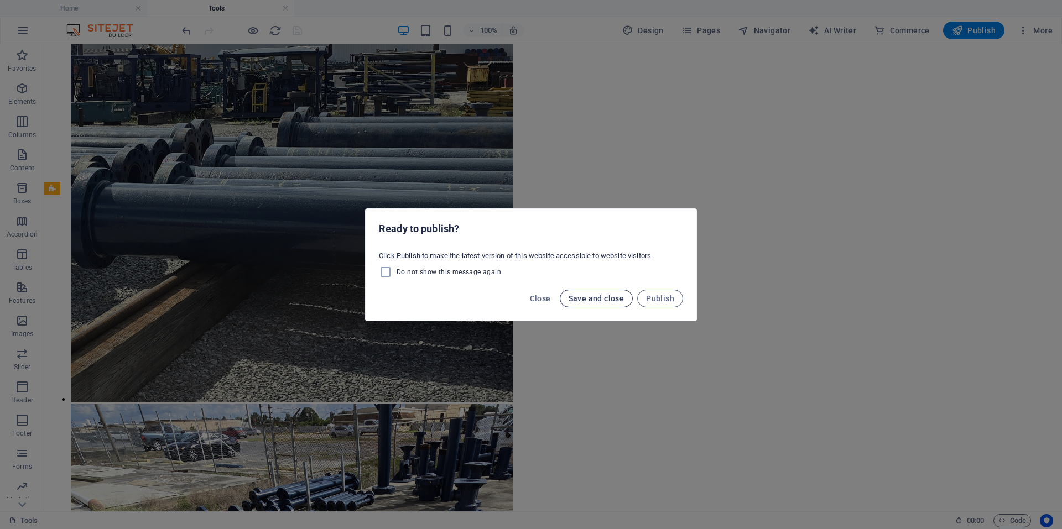
click at [578, 297] on span "Save and close" at bounding box center [597, 298] width 56 height 9
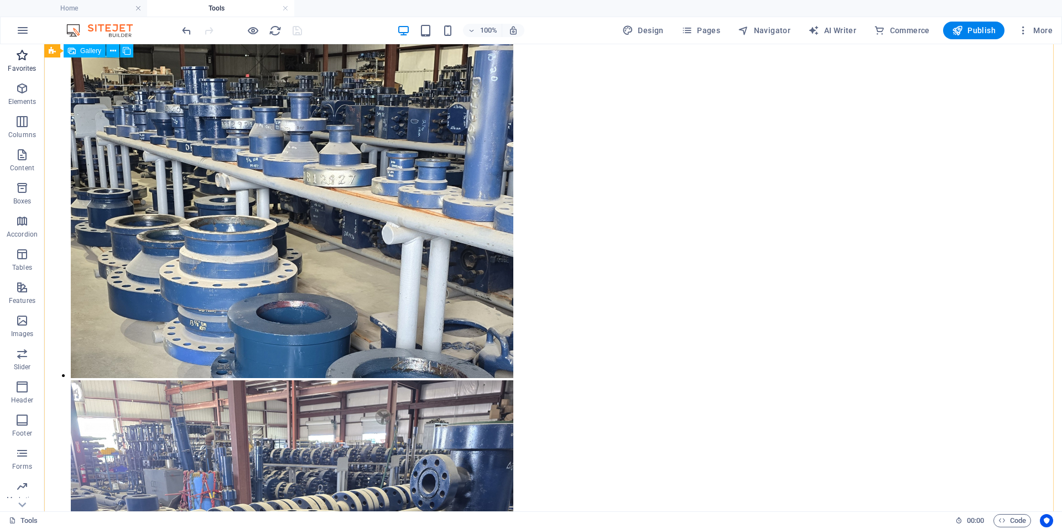
scroll to position [3273, 0]
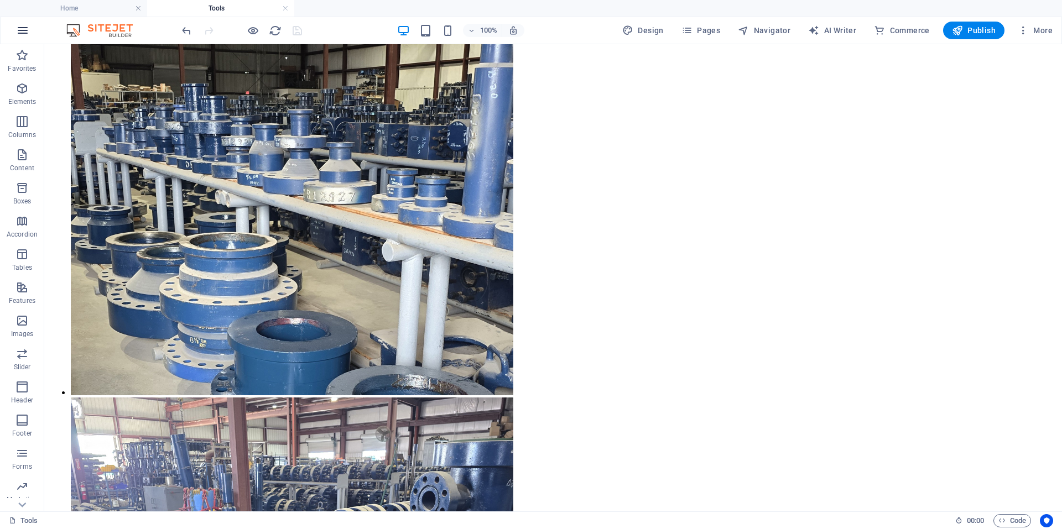
click at [24, 32] on icon "button" at bounding box center [22, 30] width 13 height 13
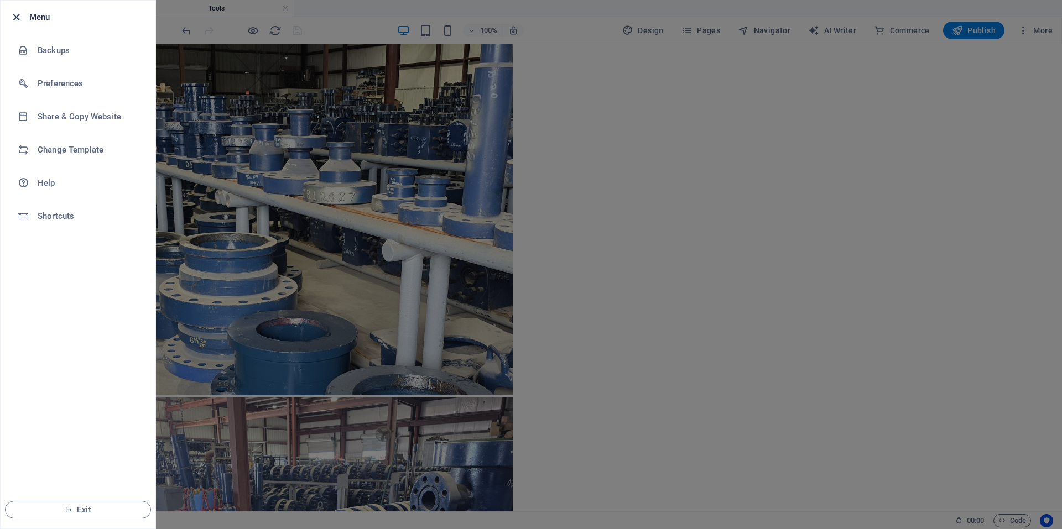
click at [20, 15] on icon "button" at bounding box center [16, 17] width 13 height 13
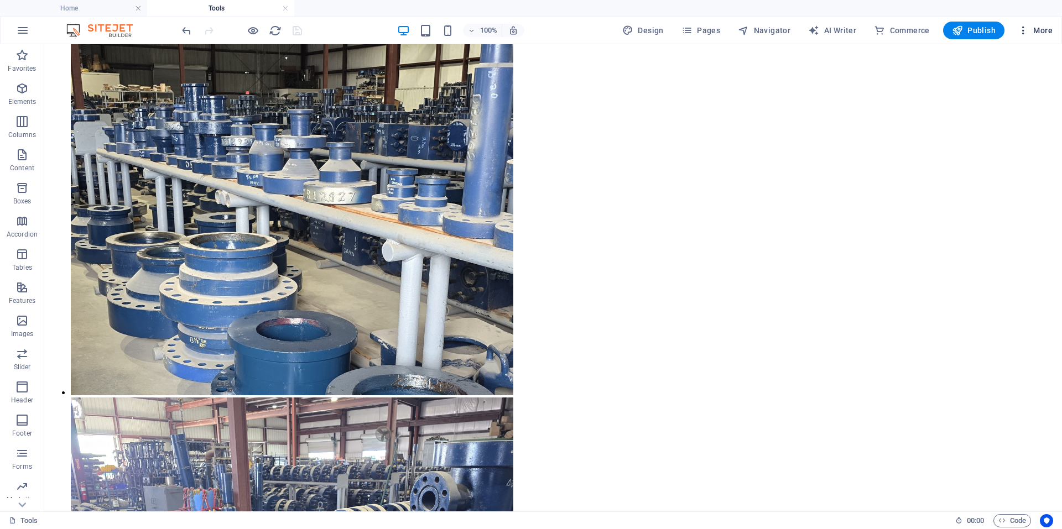
click at [1046, 35] on span "More" at bounding box center [1035, 30] width 35 height 11
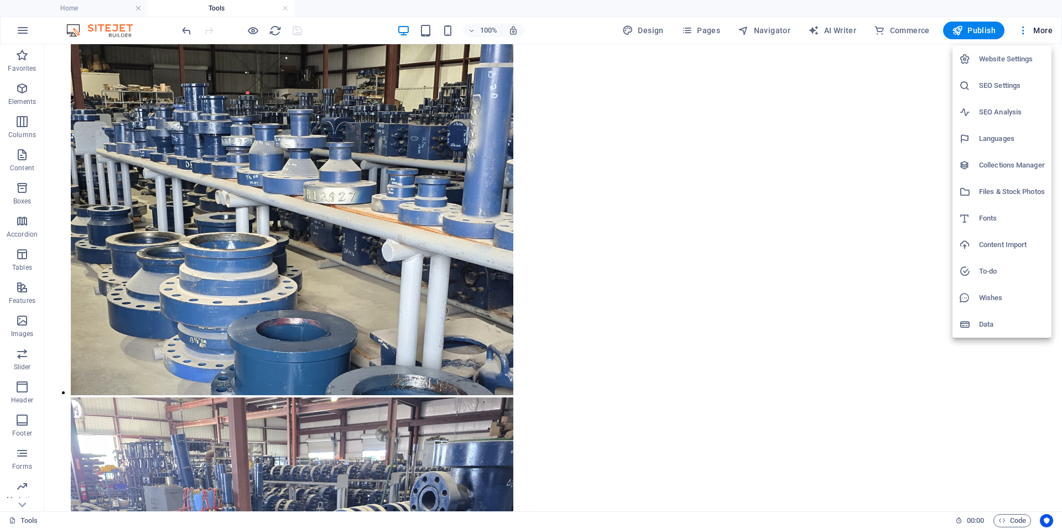
click at [17, 29] on div at bounding box center [531, 264] width 1062 height 529
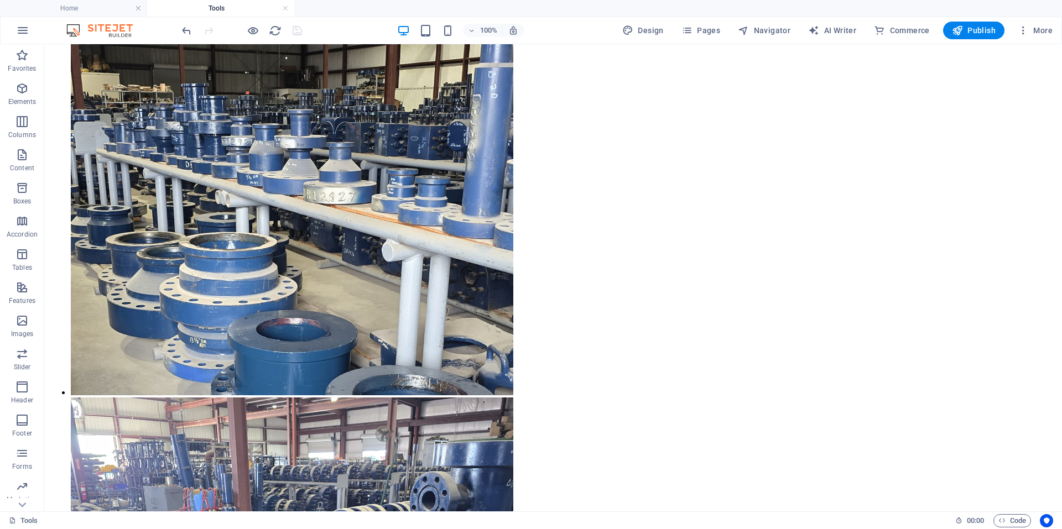
click at [289, 9] on h4 "Tools" at bounding box center [220, 8] width 147 height 12
click at [139, 9] on link at bounding box center [138, 8] width 7 height 11
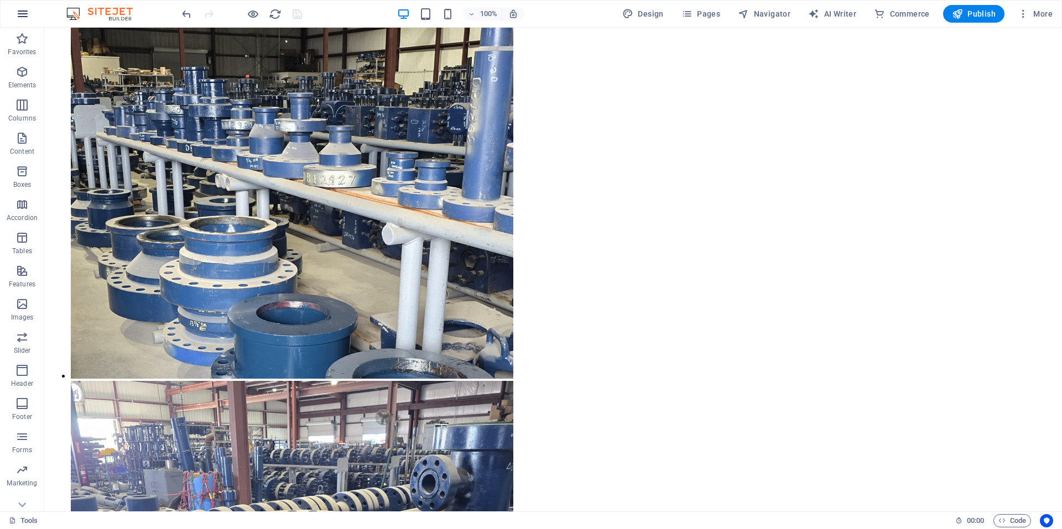
click at [23, 17] on icon "button" at bounding box center [22, 13] width 13 height 13
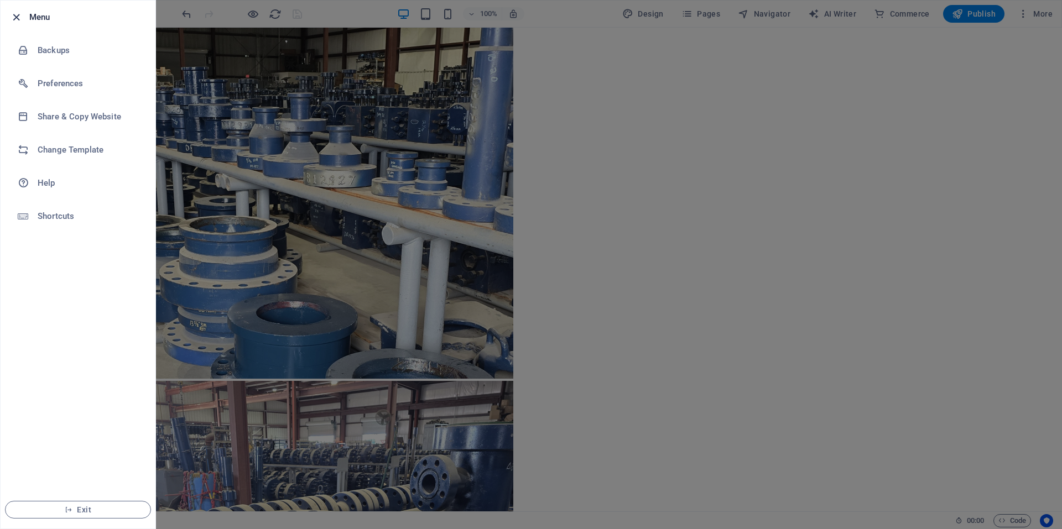
click at [17, 21] on icon "button" at bounding box center [16, 17] width 13 height 13
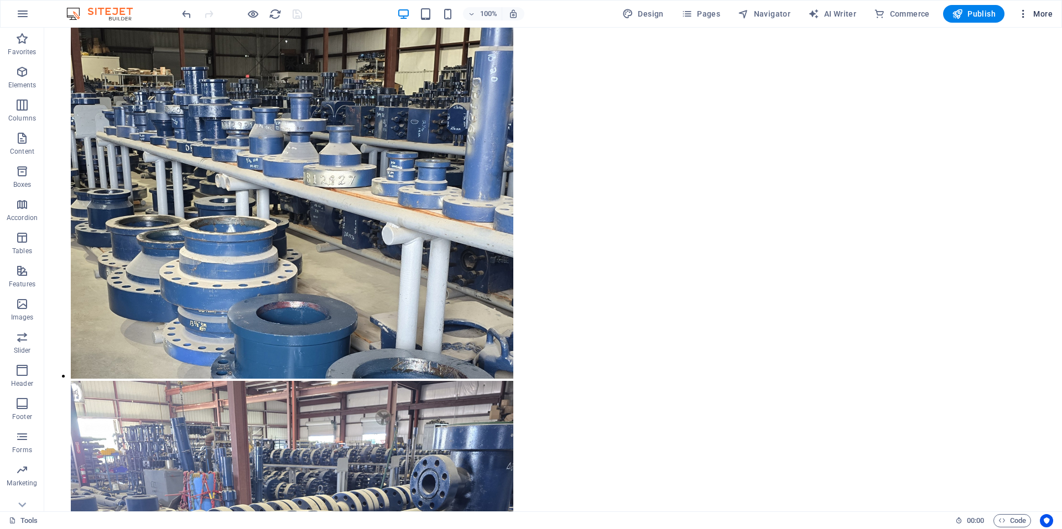
click at [1051, 9] on span "More" at bounding box center [1035, 13] width 35 height 11
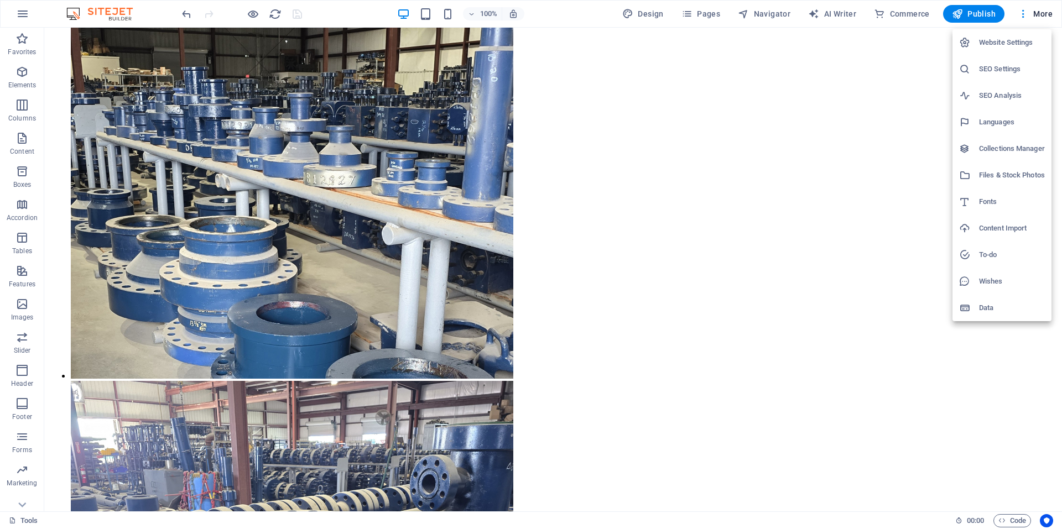
click at [100, 14] on div at bounding box center [531, 264] width 1062 height 529
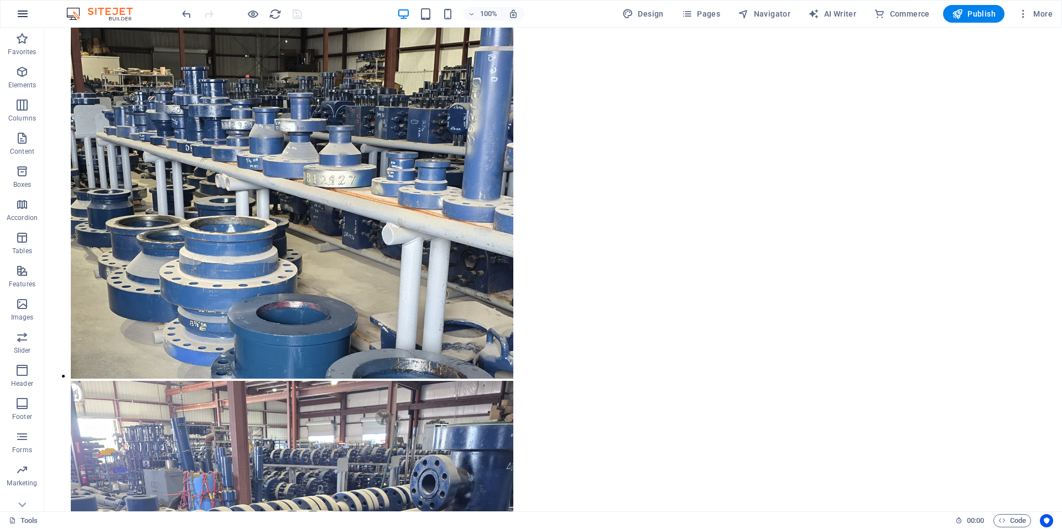
click at [19, 20] on icon "button" at bounding box center [22, 13] width 13 height 13
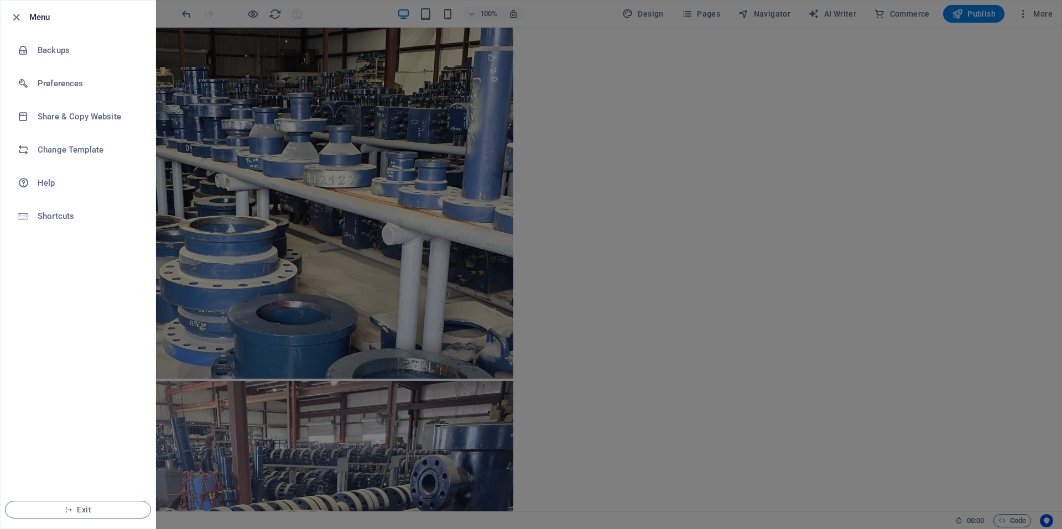
click at [36, 18] on h6 "Menu" at bounding box center [87, 17] width 117 height 13
